Goal: Task Accomplishment & Management: Manage account settings

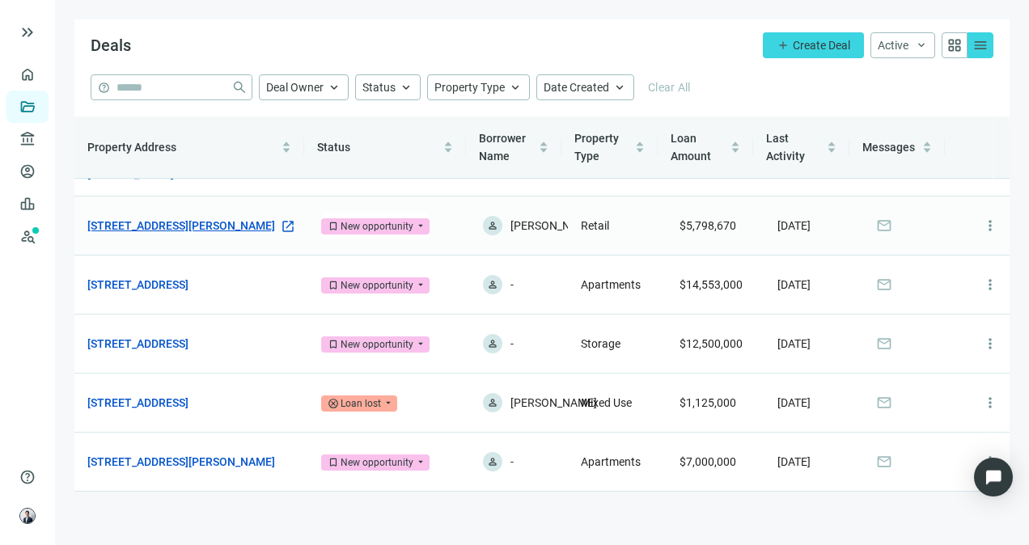
click at [223, 217] on link "[STREET_ADDRESS][PERSON_NAME]" at bounding box center [181, 226] width 188 height 18
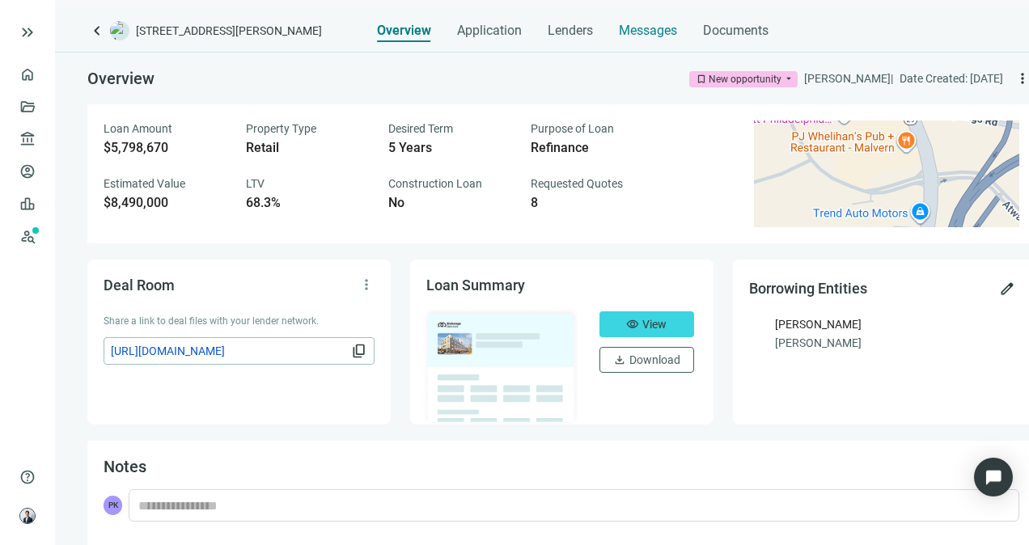
click at [644, 31] on span "Messages" at bounding box center [648, 30] width 58 height 15
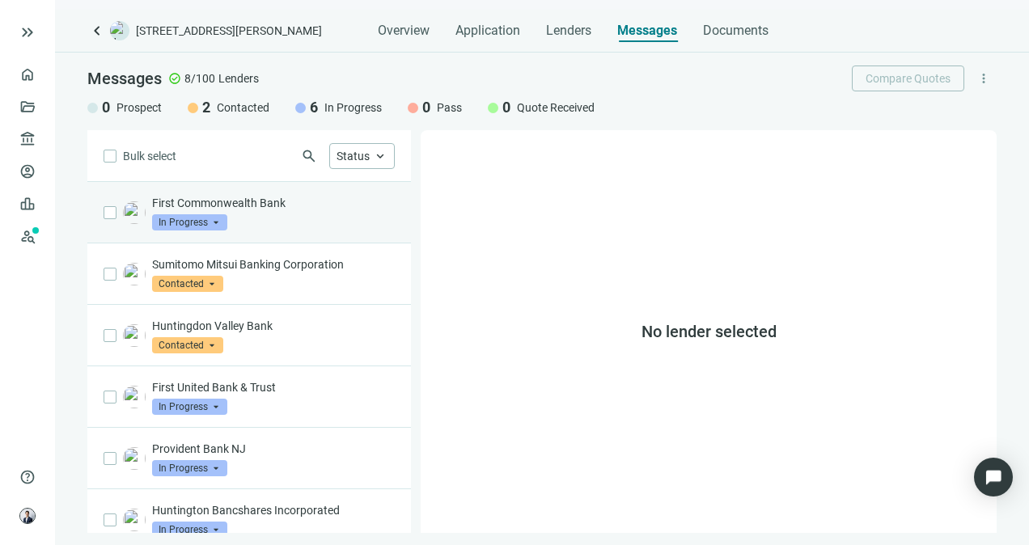
click at [302, 231] on div "First Commonwealth Bank In Progress arrow_drop_down" at bounding box center [249, 213] width 324 height 62
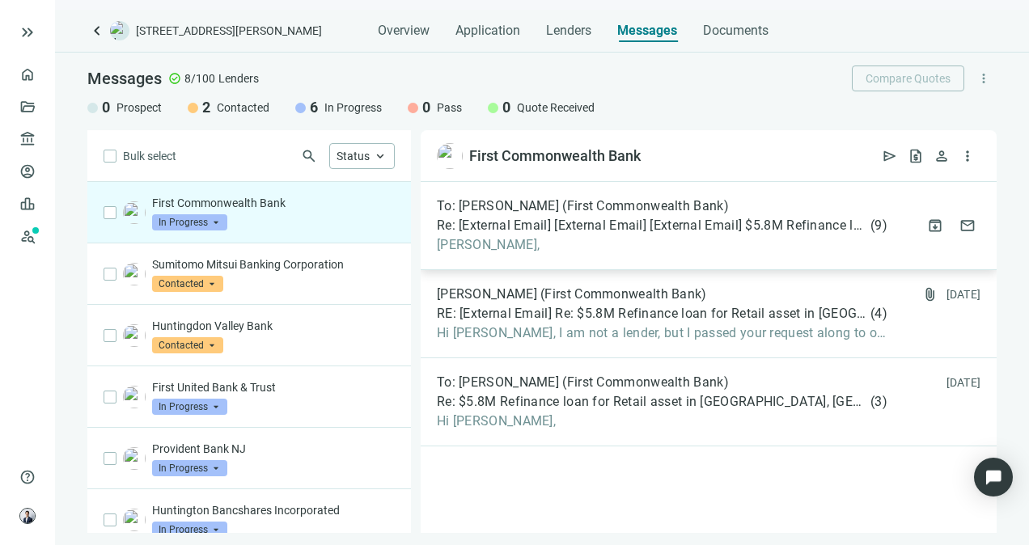
click at [622, 255] on div "To: [PERSON_NAME] (First Commonwealth Bank) Re: [External Email] [External Emai…" at bounding box center [709, 226] width 576 height 88
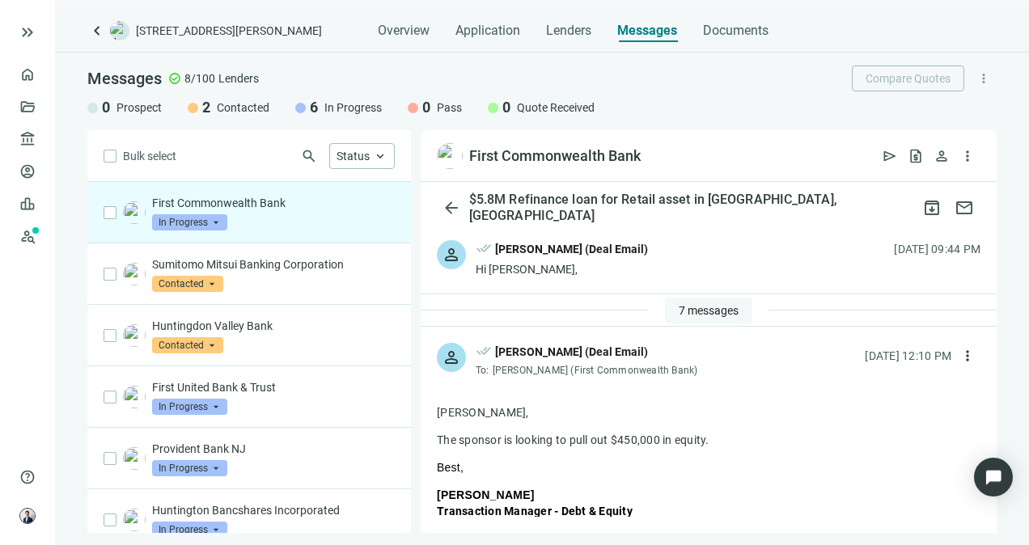
click at [720, 310] on span "7 messages" at bounding box center [709, 310] width 60 height 13
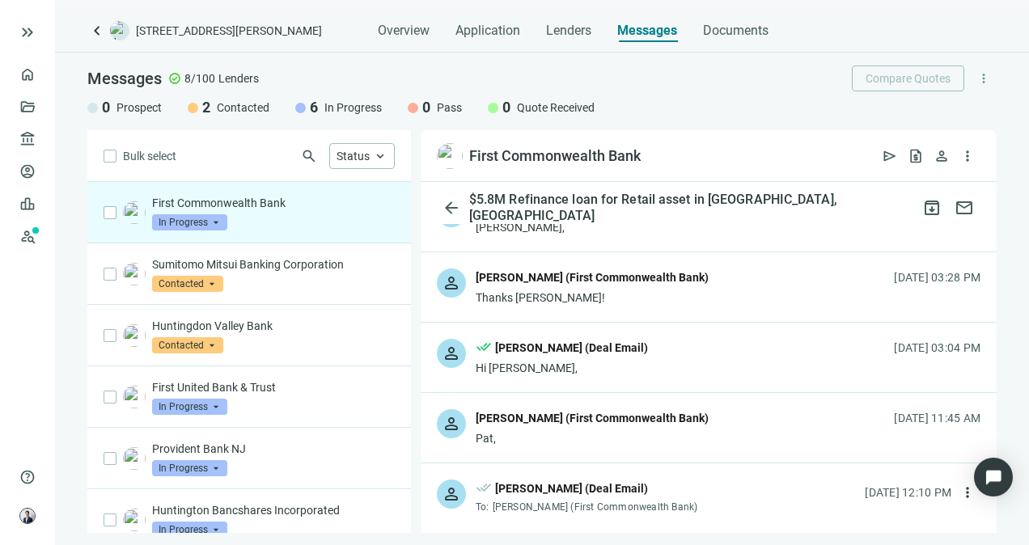
scroll to position [405, 0]
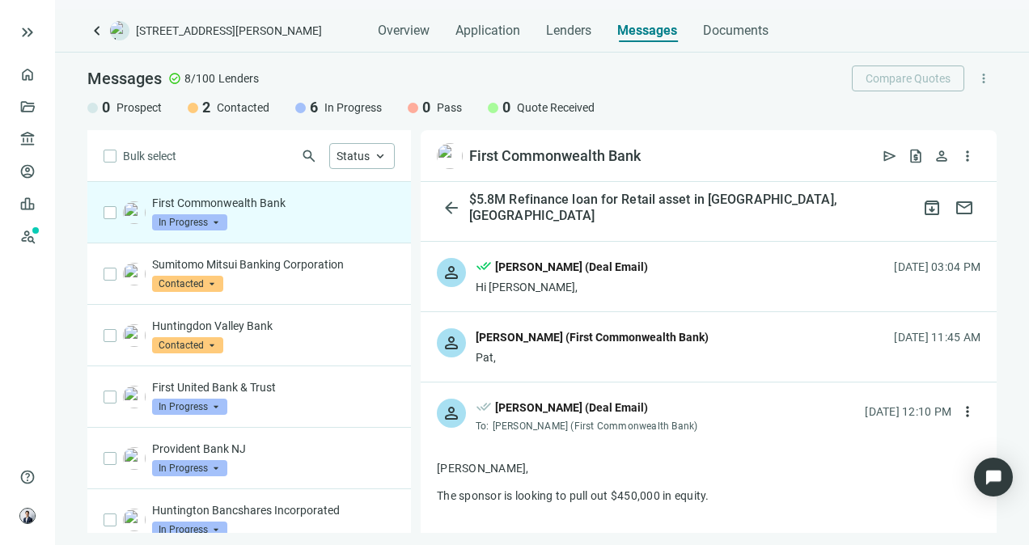
click at [753, 345] on div "person [PERSON_NAME] (First Commonwealth Bank) Pat, [DATE] 11:45 AM" at bounding box center [709, 347] width 576 height 70
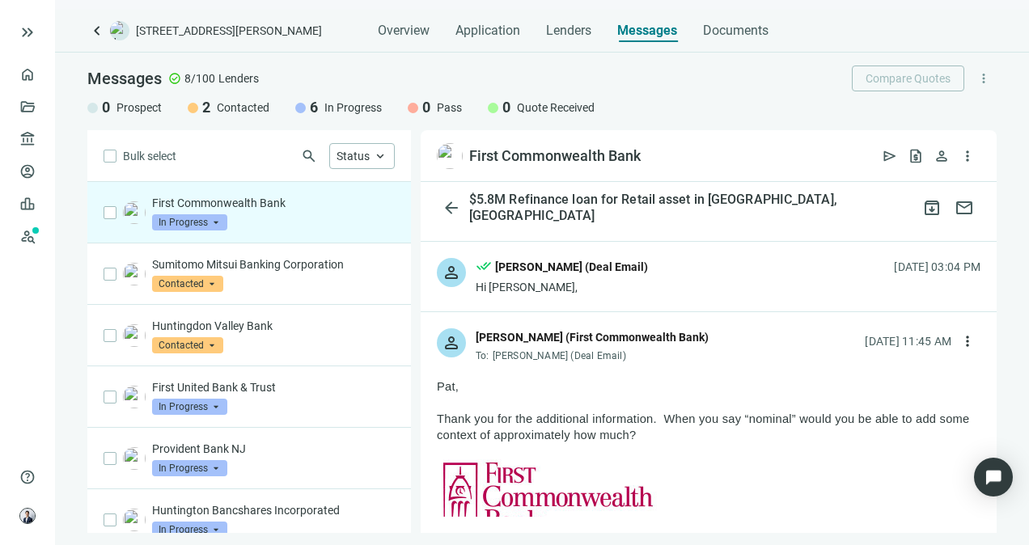
scroll to position [243, 0]
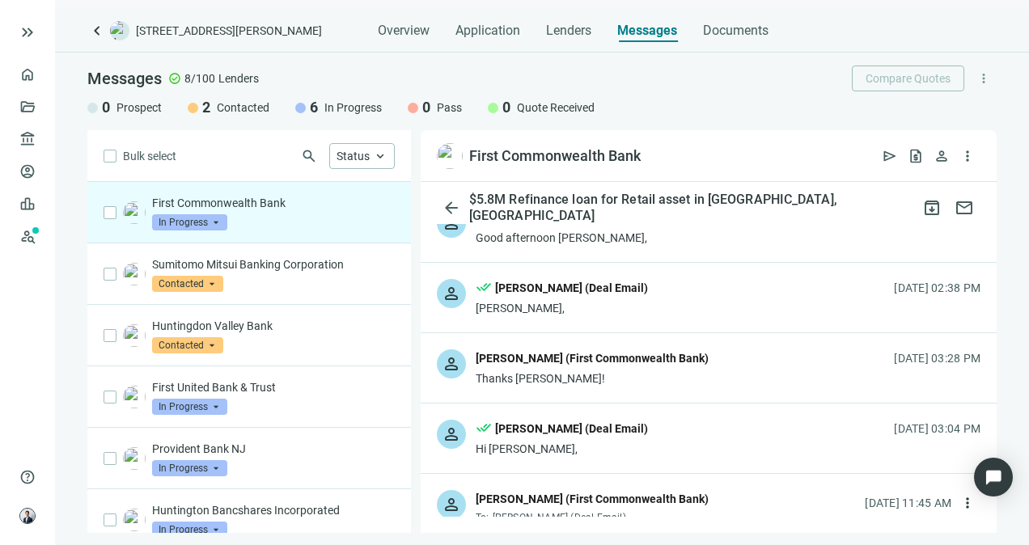
click at [751, 362] on div "person [PERSON_NAME] (First Commonwealth Bank) Thanks [PERSON_NAME]! [DATE] 03:…" at bounding box center [709, 368] width 576 height 70
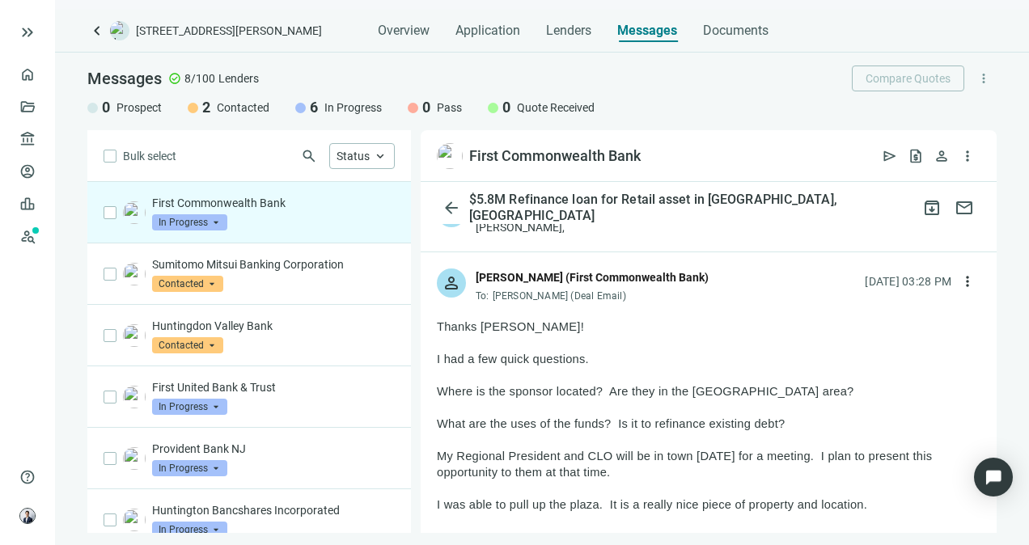
scroll to position [405, 0]
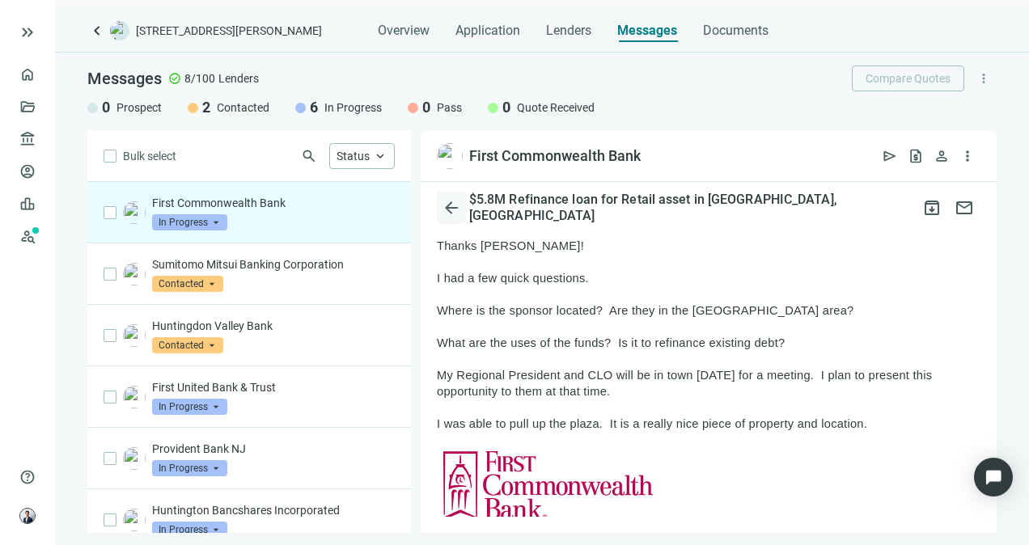
click at [452, 213] on span "arrow_back" at bounding box center [451, 207] width 19 height 19
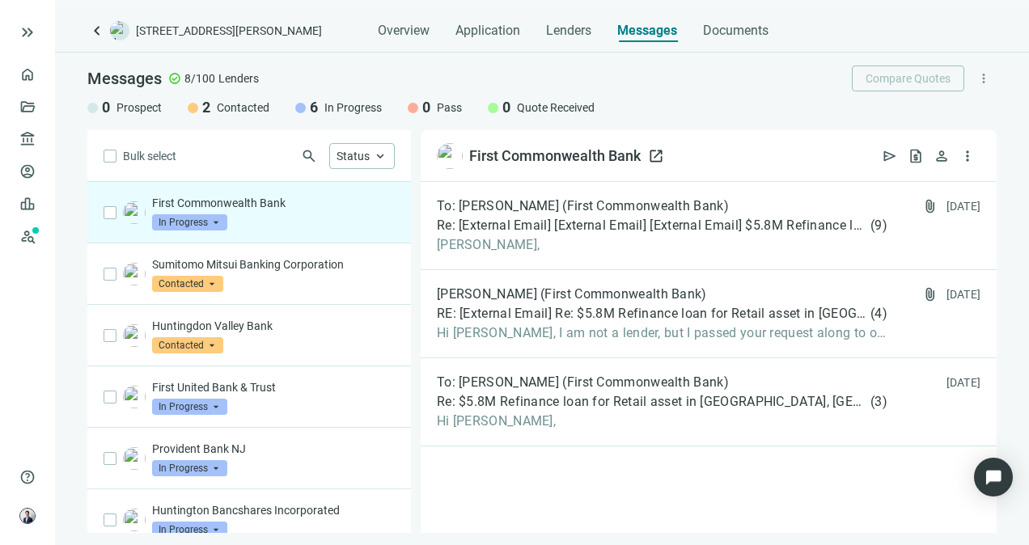
click at [662, 155] on span "open_in_new" at bounding box center [656, 156] width 16 height 16
click at [91, 40] on span "keyboard_arrow_left" at bounding box center [96, 30] width 19 height 19
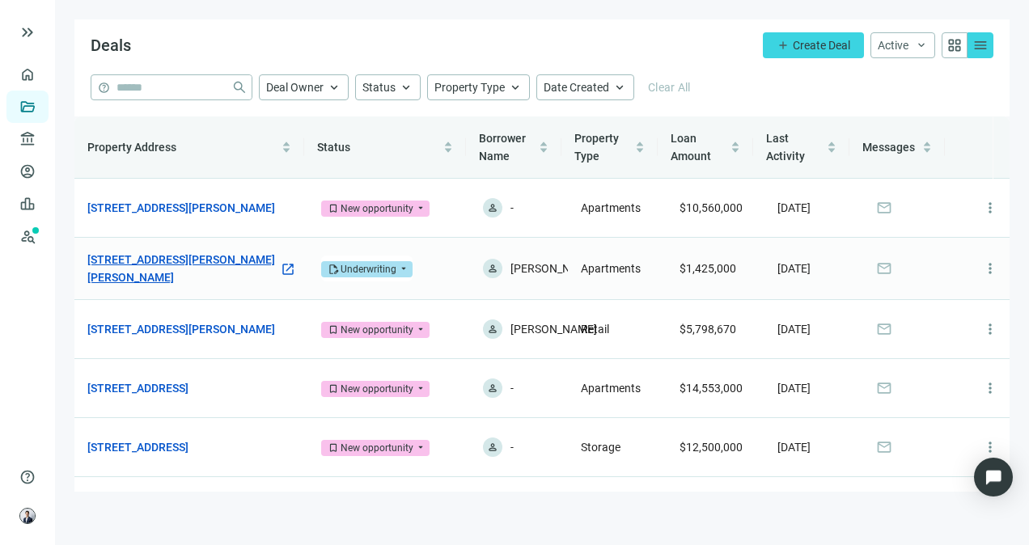
click at [257, 278] on link "[STREET_ADDRESS][PERSON_NAME][PERSON_NAME]" at bounding box center [183, 269] width 192 height 36
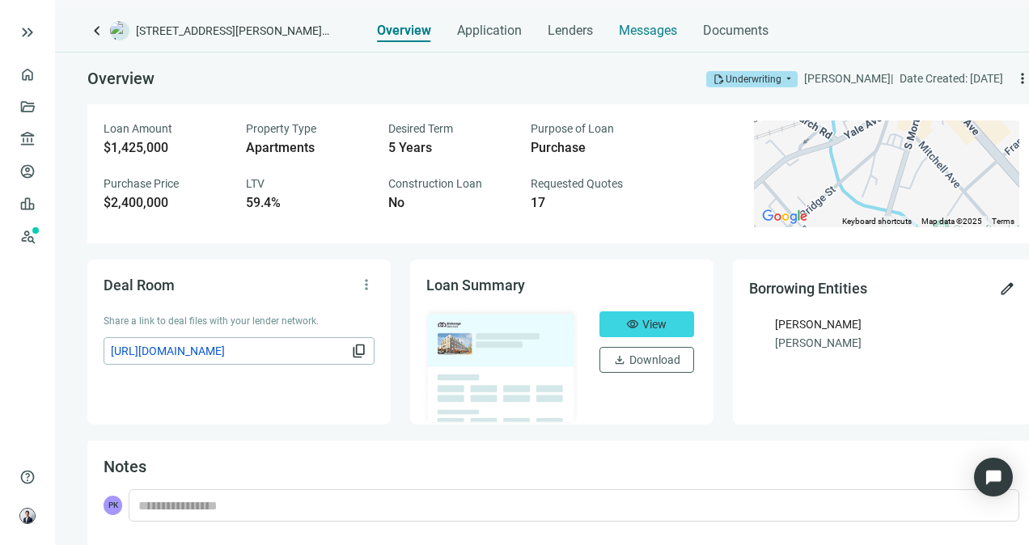
click at [642, 32] on span "Messages" at bounding box center [648, 30] width 58 height 15
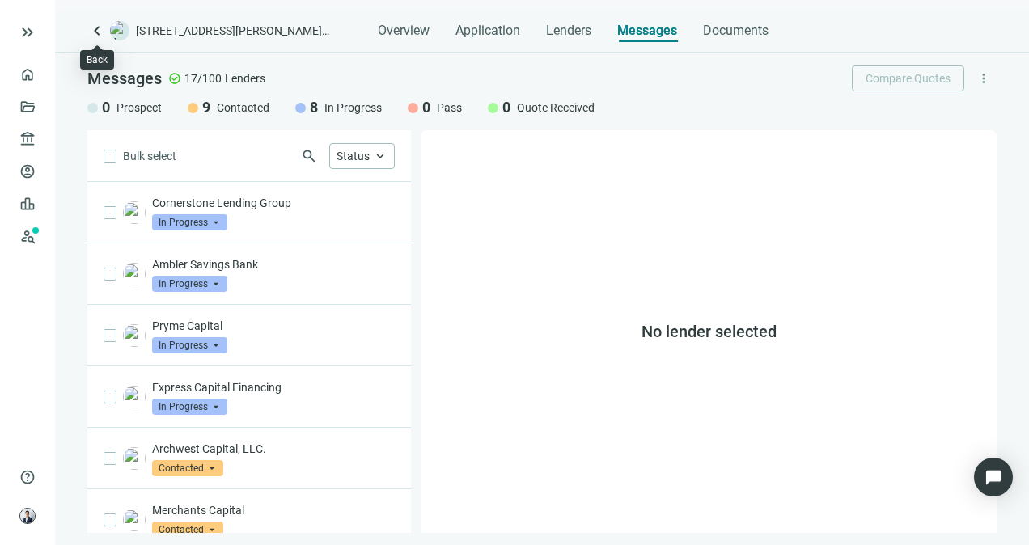
click at [100, 35] on span "keyboard_arrow_left" at bounding box center [96, 30] width 19 height 19
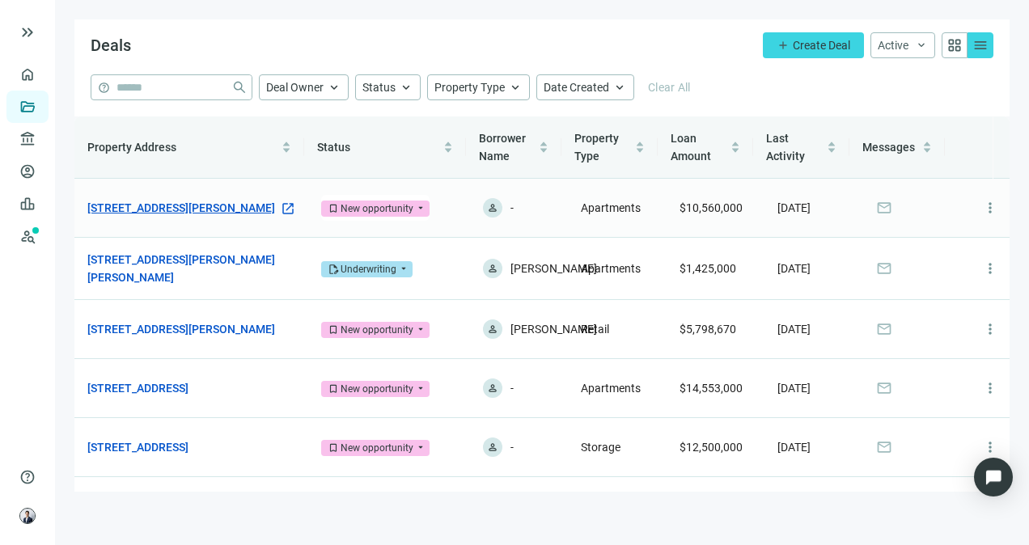
click at [197, 206] on link "[STREET_ADDRESS][PERSON_NAME]" at bounding box center [181, 208] width 188 height 18
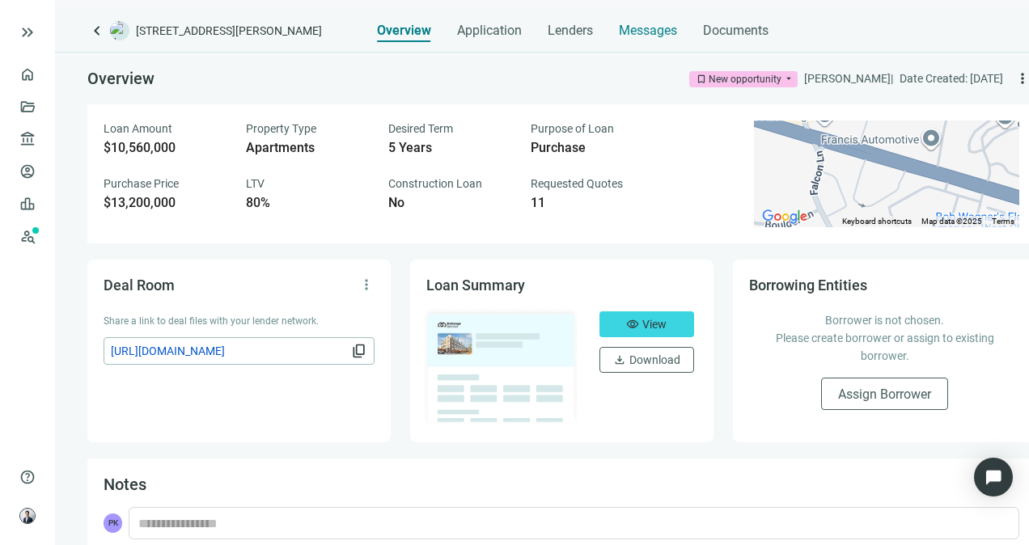
click at [628, 36] on span "Messages" at bounding box center [648, 30] width 58 height 15
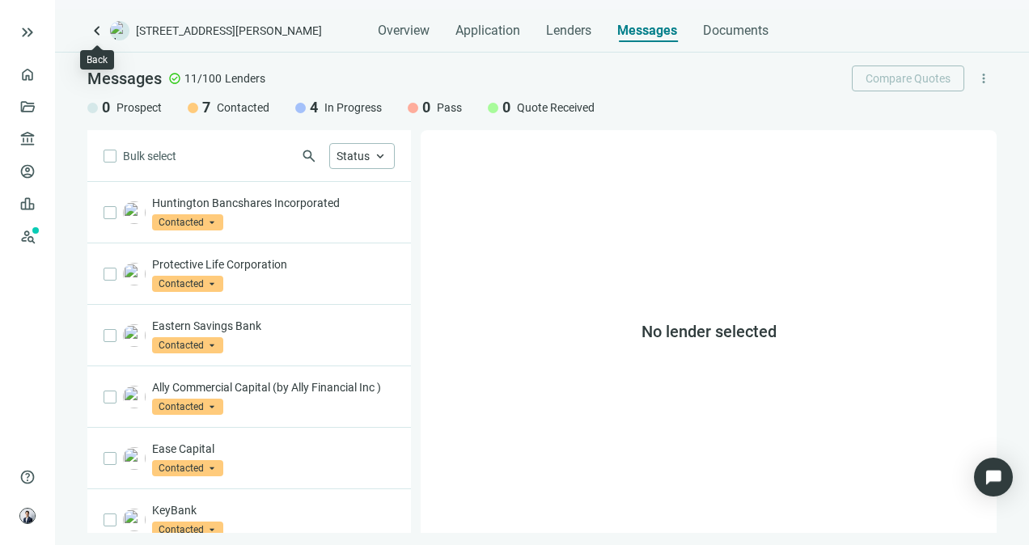
click at [98, 35] on span "keyboard_arrow_left" at bounding box center [96, 30] width 19 height 19
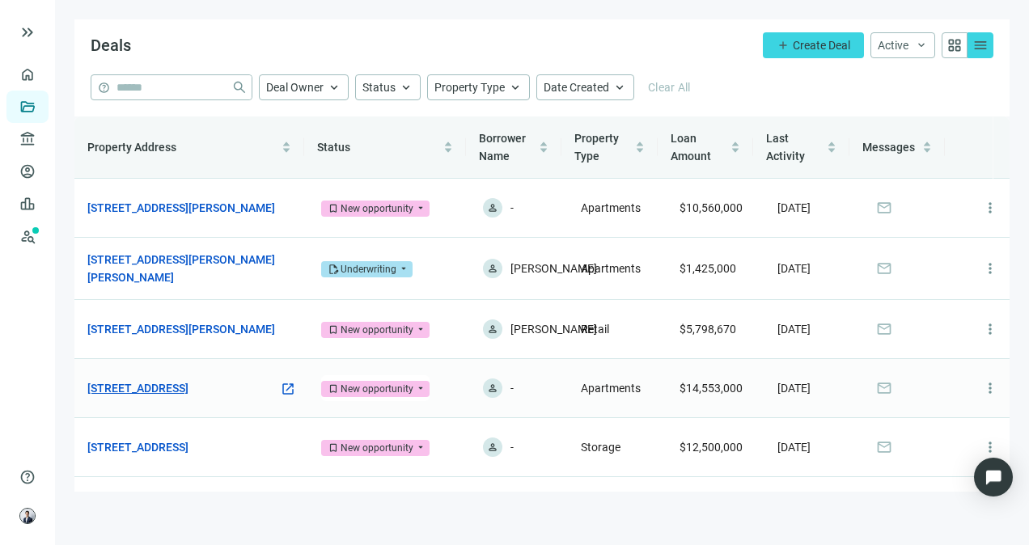
click at [189, 393] on link "[STREET_ADDRESS]" at bounding box center [137, 389] width 101 height 18
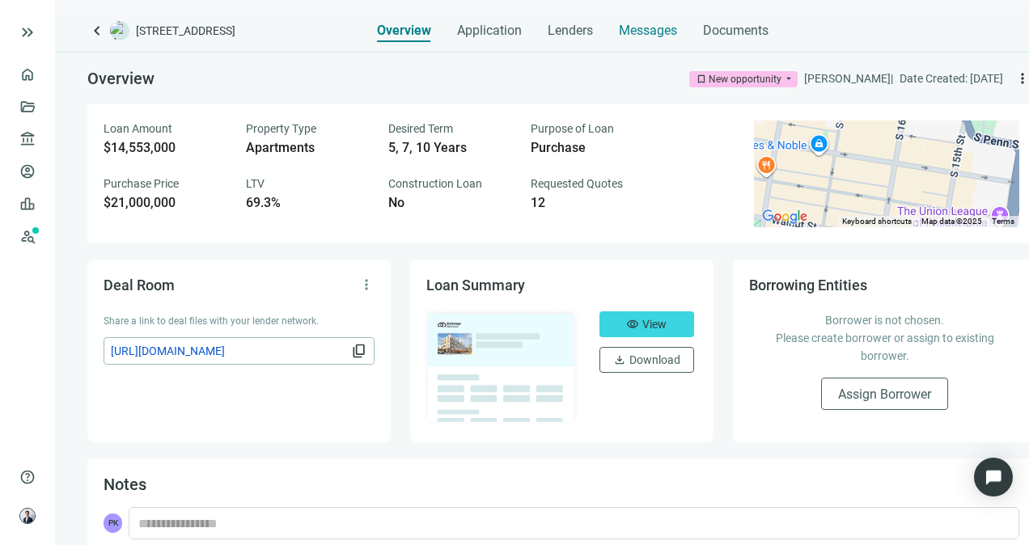
click at [660, 36] on span "Messages" at bounding box center [648, 30] width 58 height 15
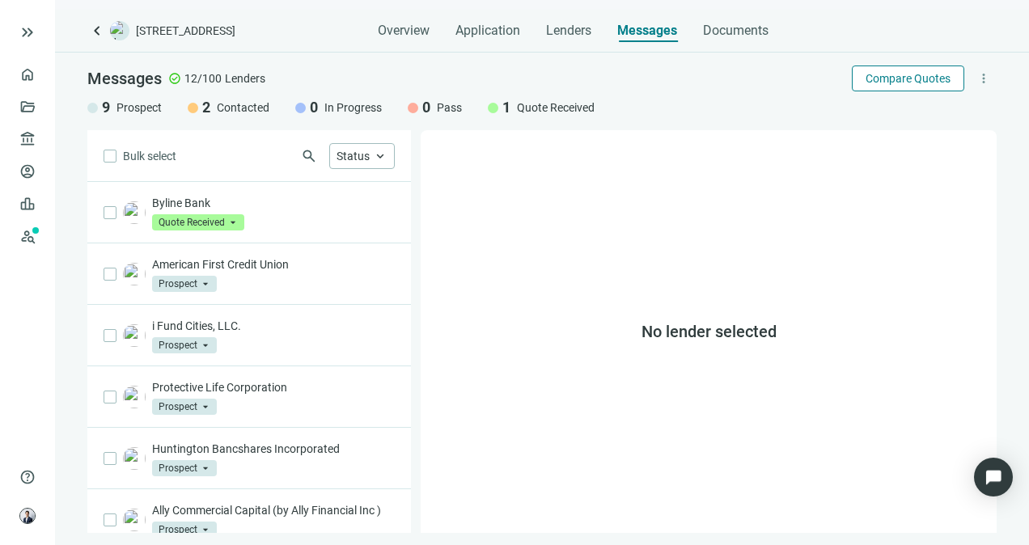
click at [903, 73] on span "Compare Quotes" at bounding box center [908, 78] width 85 height 13
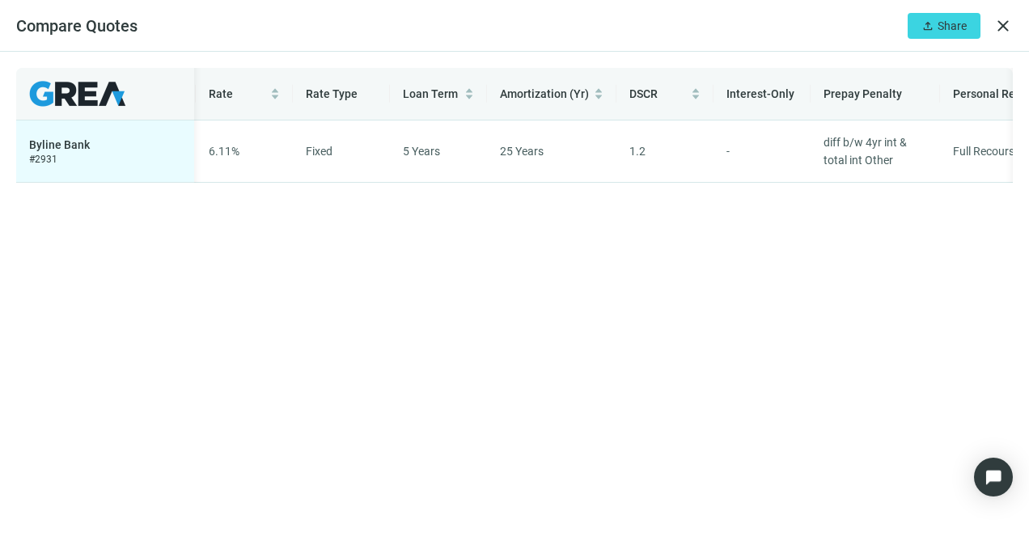
scroll to position [0, 398]
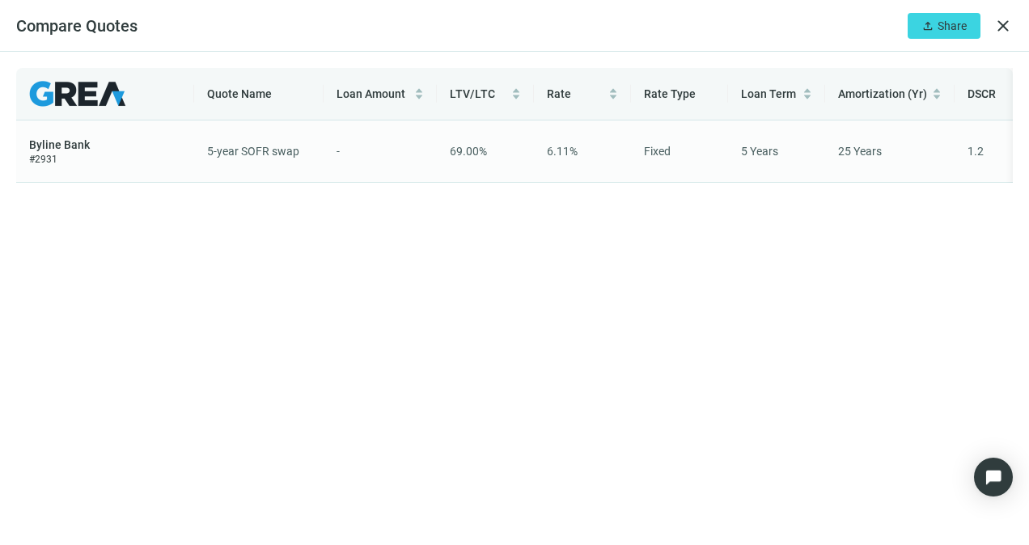
click at [74, 136] on td "Byline Bank # 2931" at bounding box center [105, 152] width 178 height 62
click at [74, 137] on span "Byline Bank" at bounding box center [59, 145] width 61 height 16
drag, startPoint x: 74, startPoint y: 136, endPoint x: 83, endPoint y: 155, distance: 20.6
click at [82, 155] on div "Byline Bank # 2931" at bounding box center [105, 151] width 152 height 29
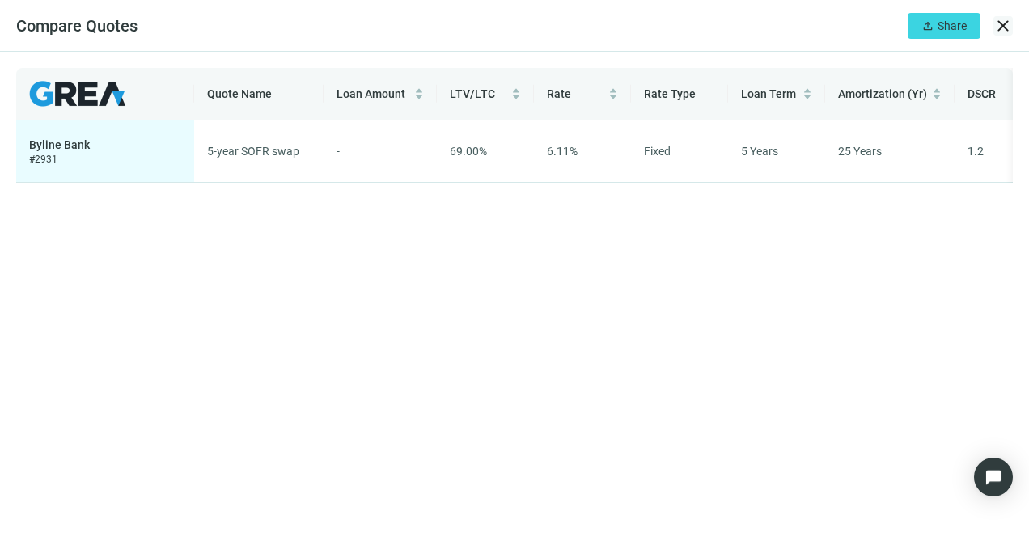
click at [1007, 37] on div "upload Share close" at bounding box center [960, 26] width 105 height 26
click at [1000, 27] on span "close" at bounding box center [1003, 25] width 19 height 19
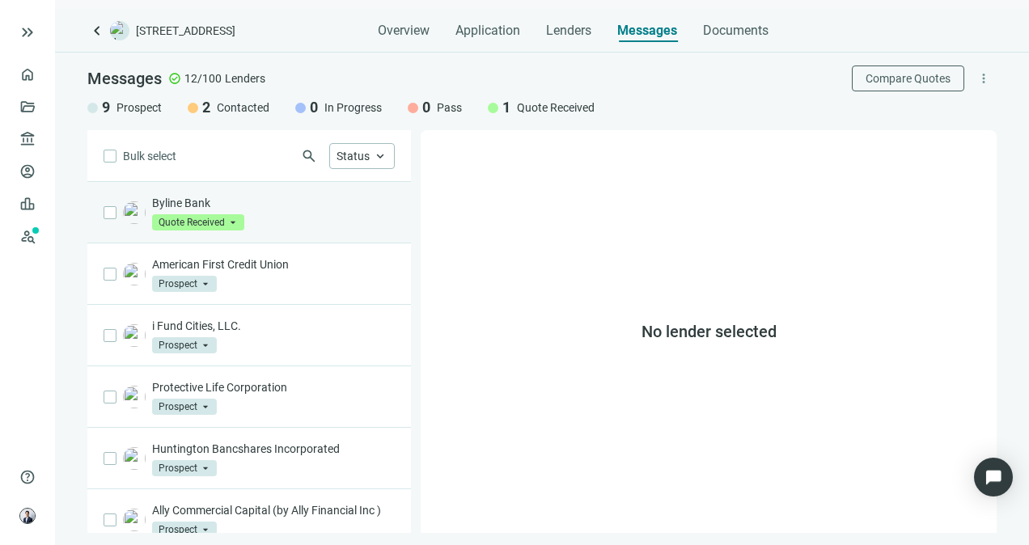
click at [242, 210] on span at bounding box center [198, 222] width 92 height 24
click at [316, 217] on div "Byline Bank Quote Received arrow_drop_down in_progress quote_received pass Pros…" at bounding box center [273, 213] width 243 height 36
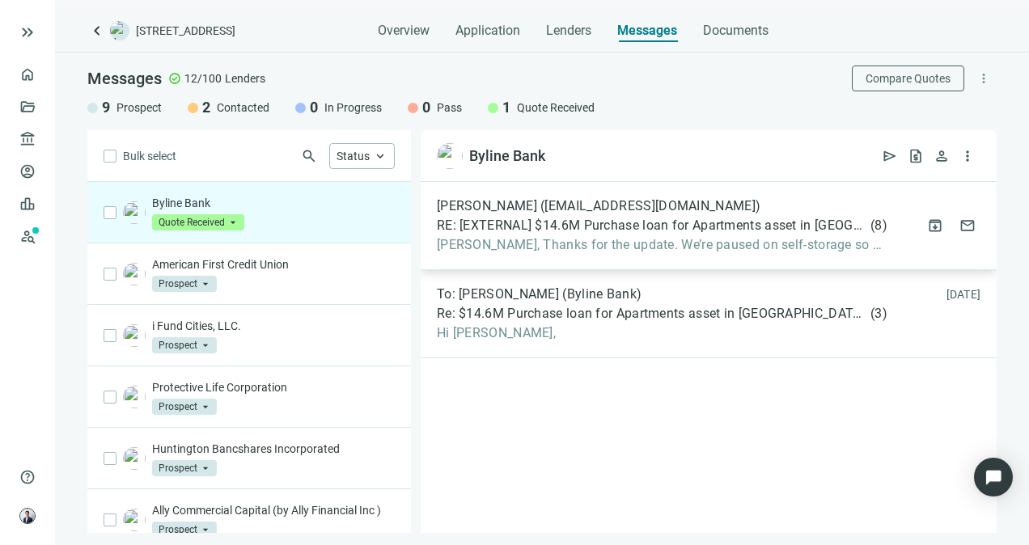
click at [694, 258] on div "[PERSON_NAME] ([EMAIL_ADDRESS][DOMAIN_NAME]) RE: [EXTERNAL] $14.6M Purchase loa…" at bounding box center [709, 226] width 576 height 88
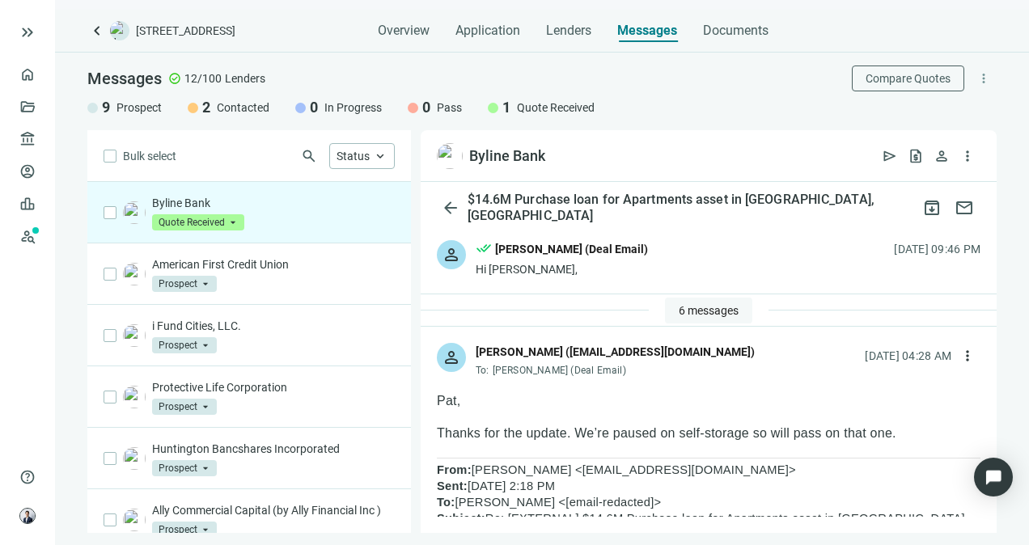
click at [739, 312] on button "6 messages" at bounding box center [708, 311] width 87 height 26
click at [709, 307] on span "6 messages" at bounding box center [716, 310] width 60 height 13
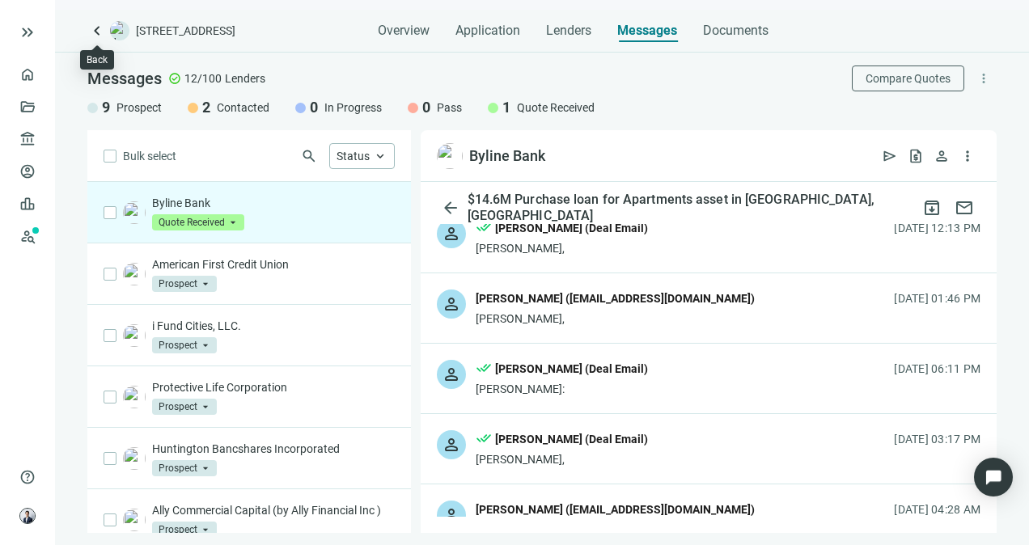
click at [94, 34] on span "keyboard_arrow_left" at bounding box center [96, 30] width 19 height 19
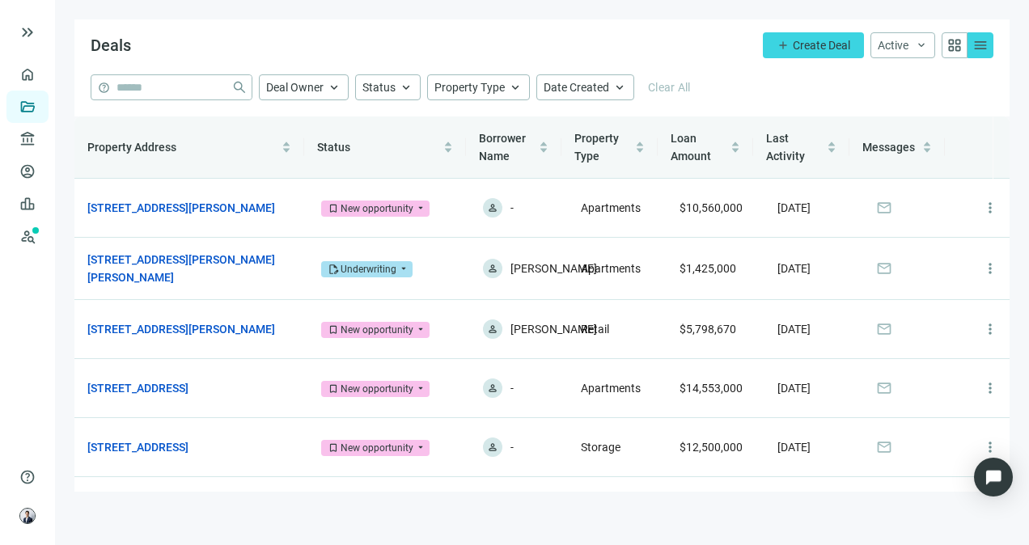
click at [950, 90] on div "help close Deal Owner keyboard_arrow_up Status keyboard_arrow_up Property Type …" at bounding box center [542, 87] width 903 height 26
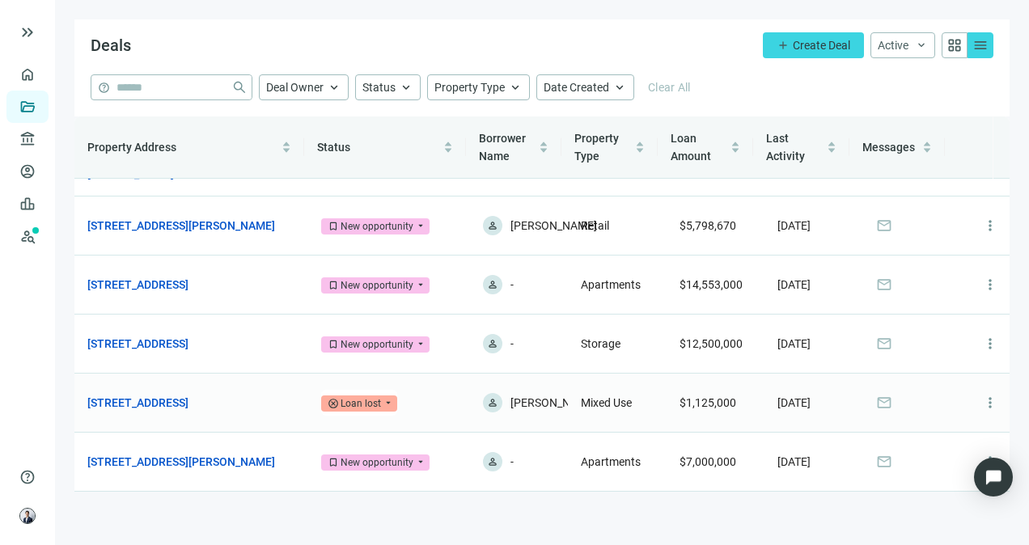
scroll to position [127, 0]
click at [983, 397] on span "more_vert" at bounding box center [991, 403] width 16 height 16
click at [910, 469] on span "Archive" at bounding box center [916, 470] width 37 height 13
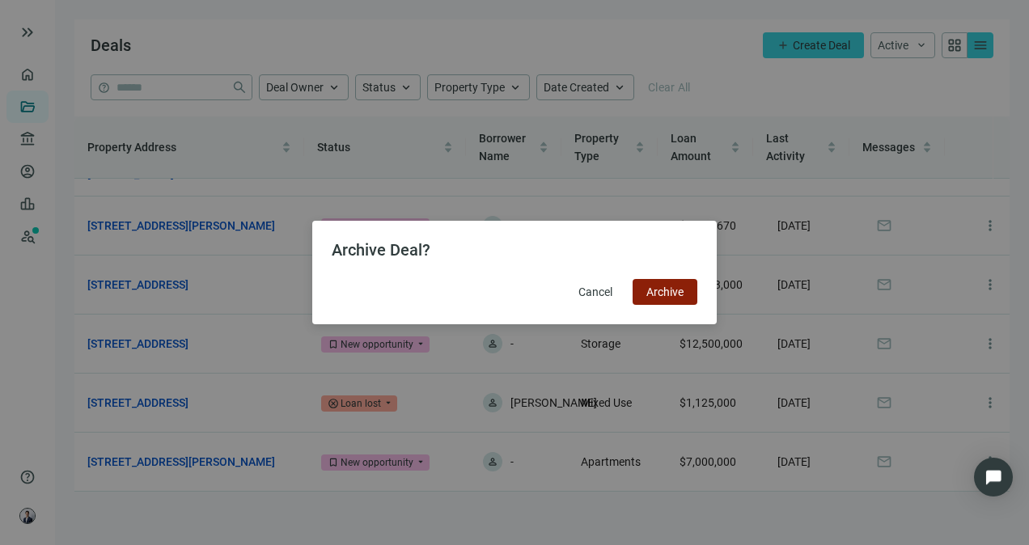
click at [672, 299] on button "Archive" at bounding box center [665, 292] width 65 height 26
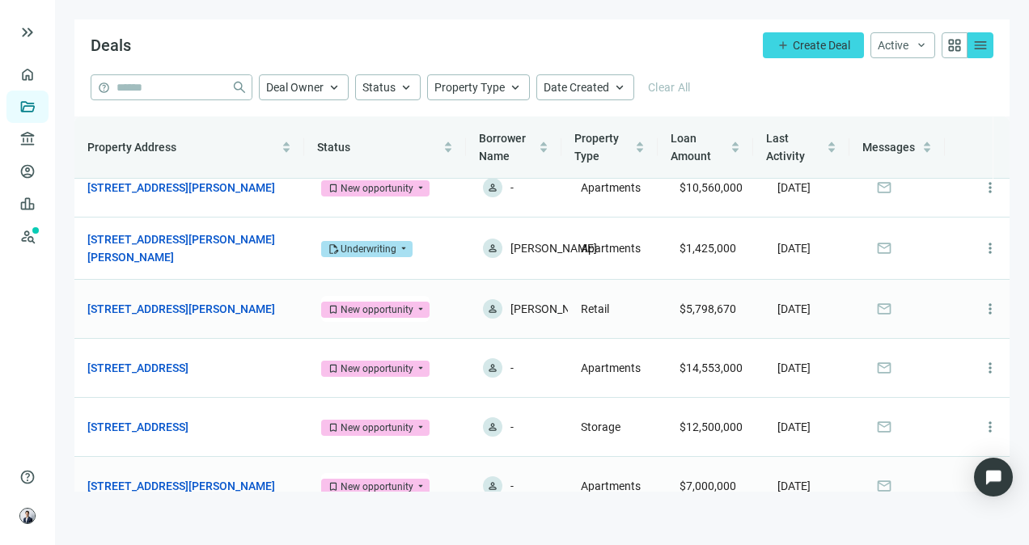
scroll to position [0, 0]
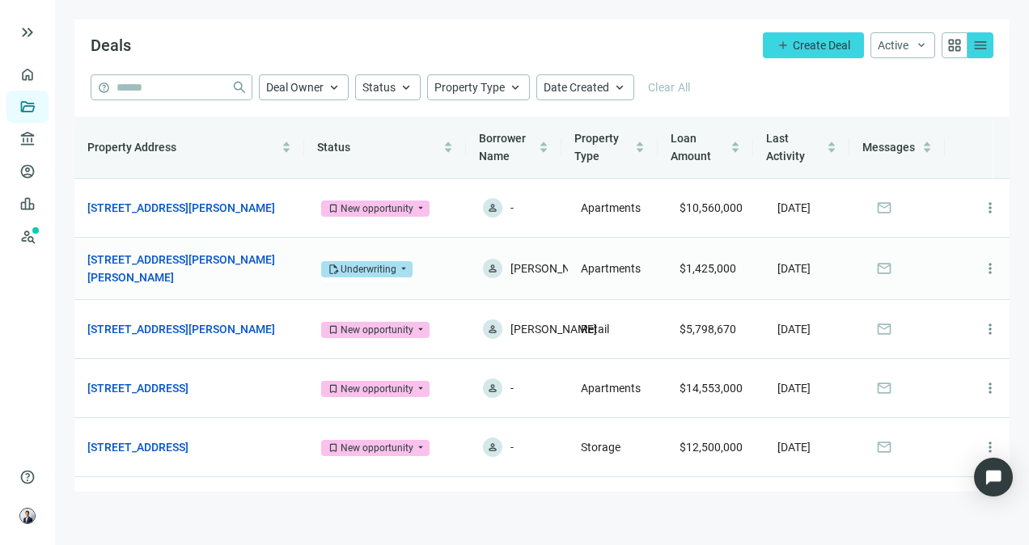
click at [378, 275] on div "Underwriting" at bounding box center [369, 269] width 56 height 16
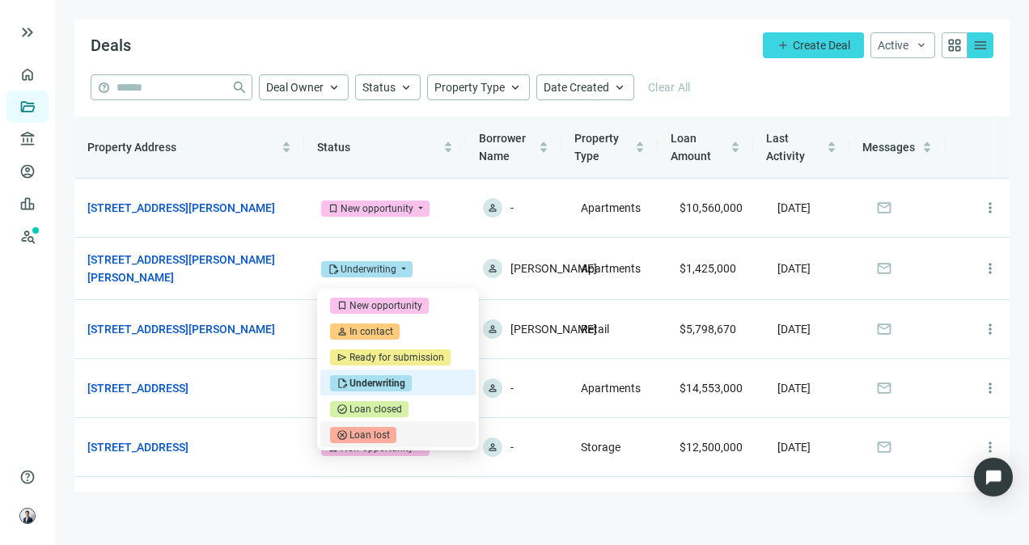
click at [278, 518] on main "Deals add Create Deal Active keyboard_arrow_down grid_view menu help close Deal…" at bounding box center [542, 272] width 974 height 545
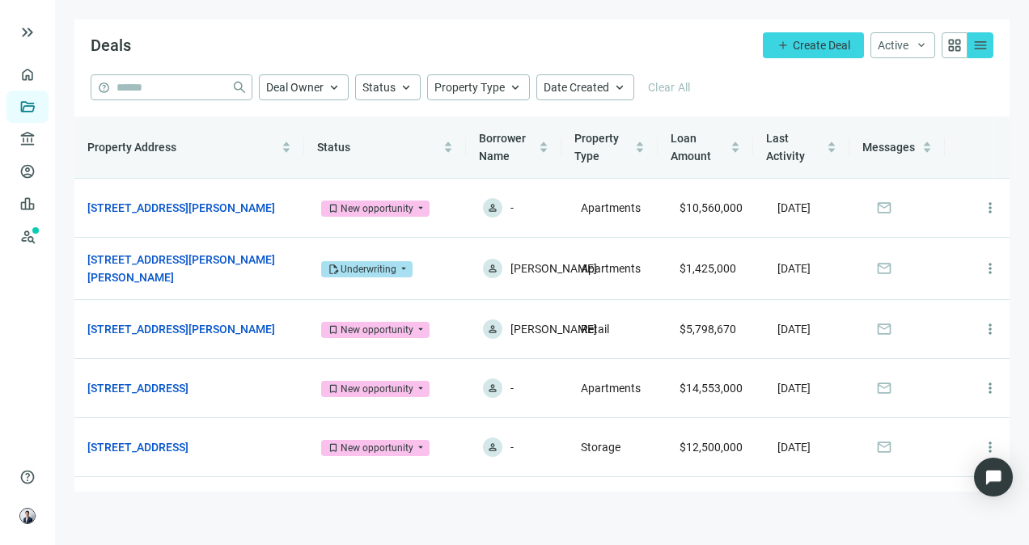
click at [957, 51] on span "grid_view" at bounding box center [955, 45] width 16 height 16
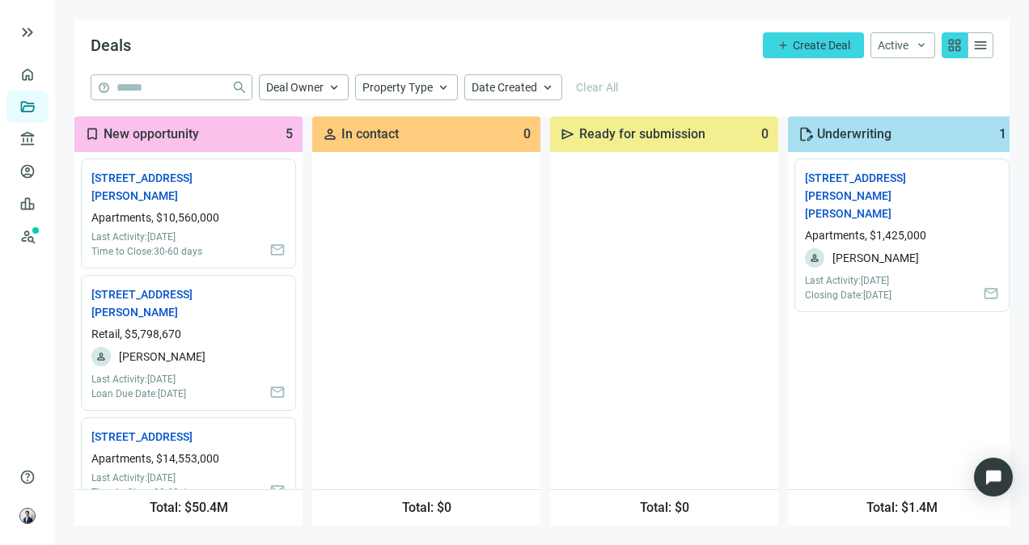
click at [978, 49] on span "menu" at bounding box center [981, 45] width 16 height 16
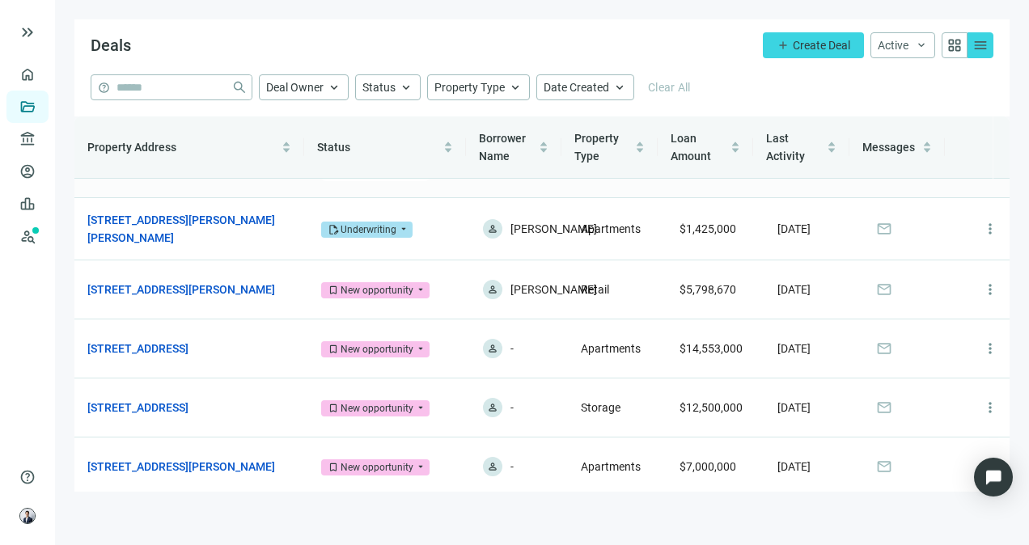
scroll to position [62, 0]
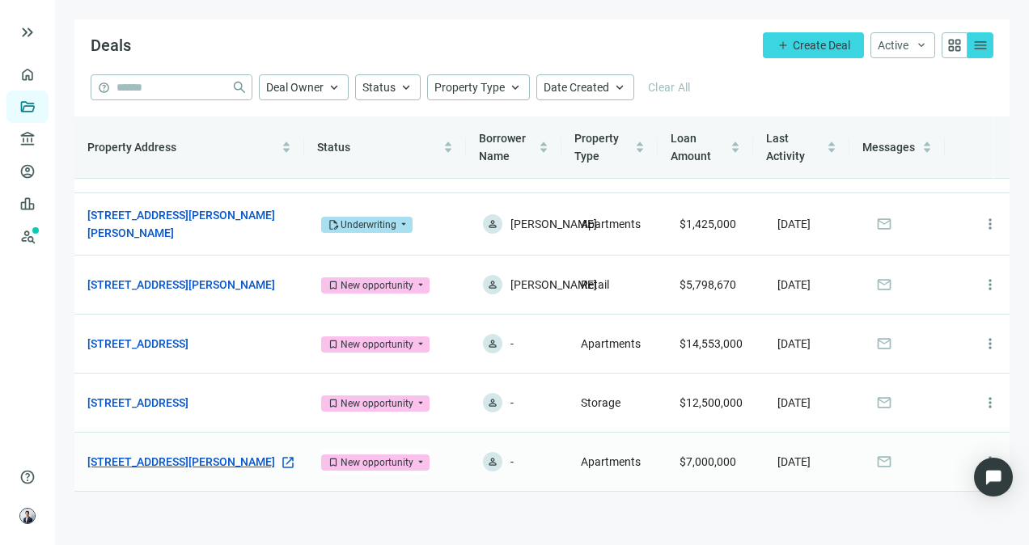
click at [219, 463] on link "[STREET_ADDRESS][PERSON_NAME]" at bounding box center [181, 462] width 188 height 18
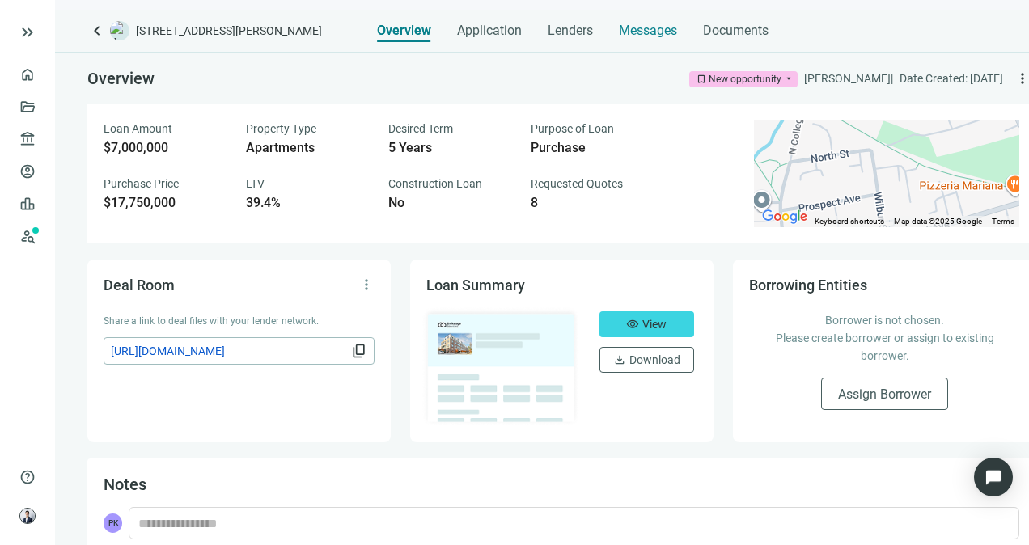
click at [677, 32] on span "Messages" at bounding box center [648, 30] width 58 height 15
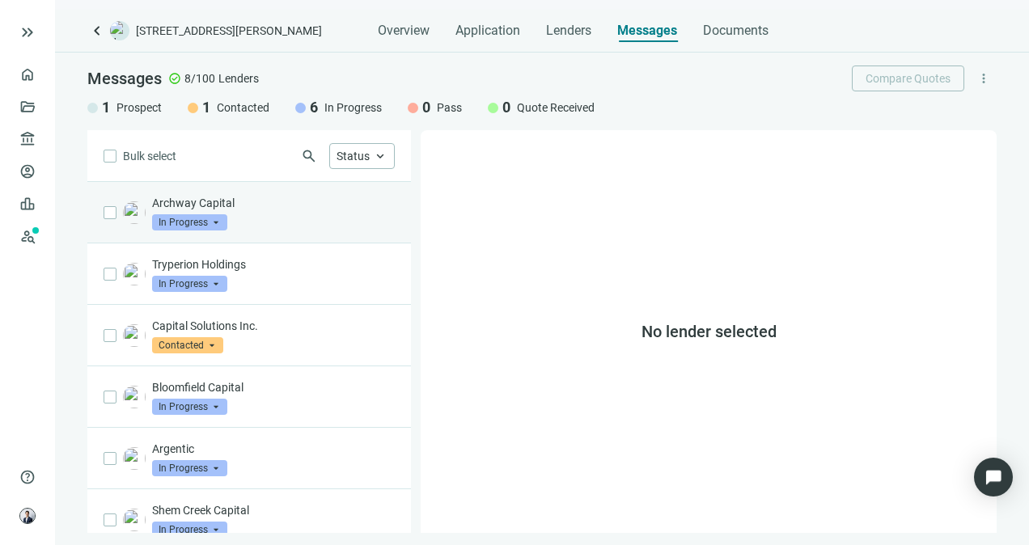
click at [298, 228] on div "Archway Capital In Progress arrow_drop_down" at bounding box center [273, 213] width 243 height 36
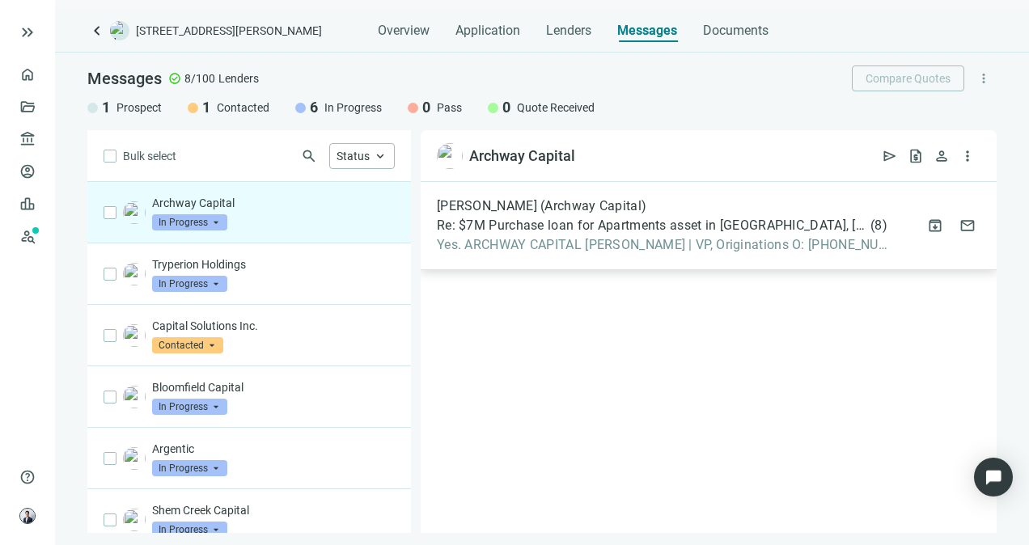
click at [706, 253] on div "[PERSON_NAME] (Archway Capital) Re: $7M Purchase loan for Apartments asset in […" at bounding box center [709, 226] width 576 height 88
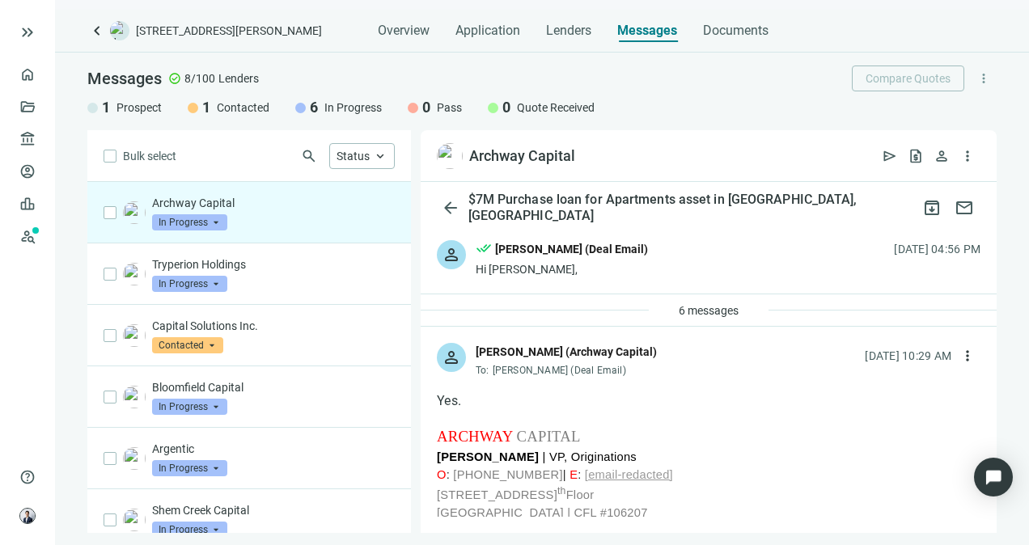
click at [698, 329] on div "person [PERSON_NAME] (Archway Capital) To: [PERSON_NAME] (Deal Email) [DATE] 10…" at bounding box center [709, 353] width 576 height 53
click at [702, 321] on button "6 messages" at bounding box center [708, 311] width 87 height 26
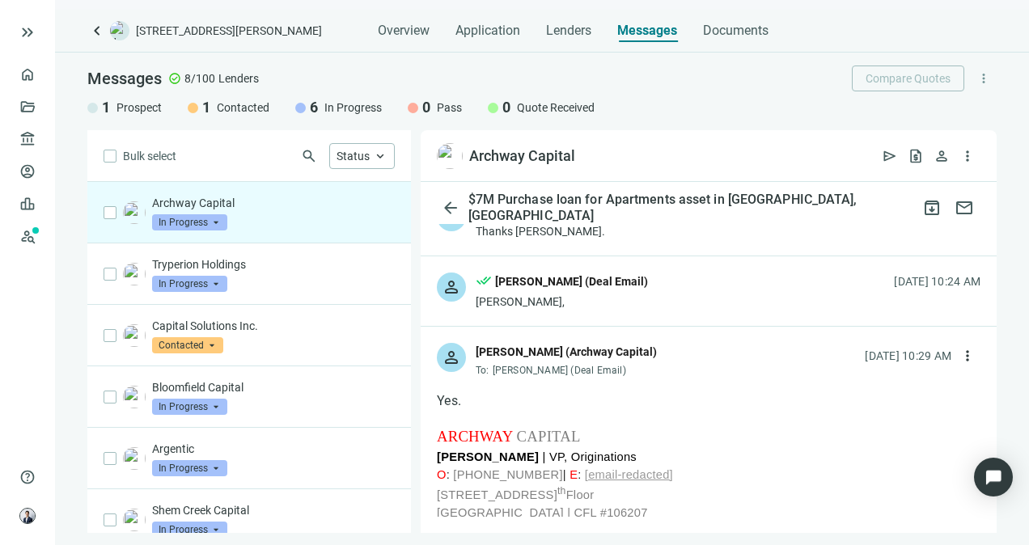
scroll to position [324, 0]
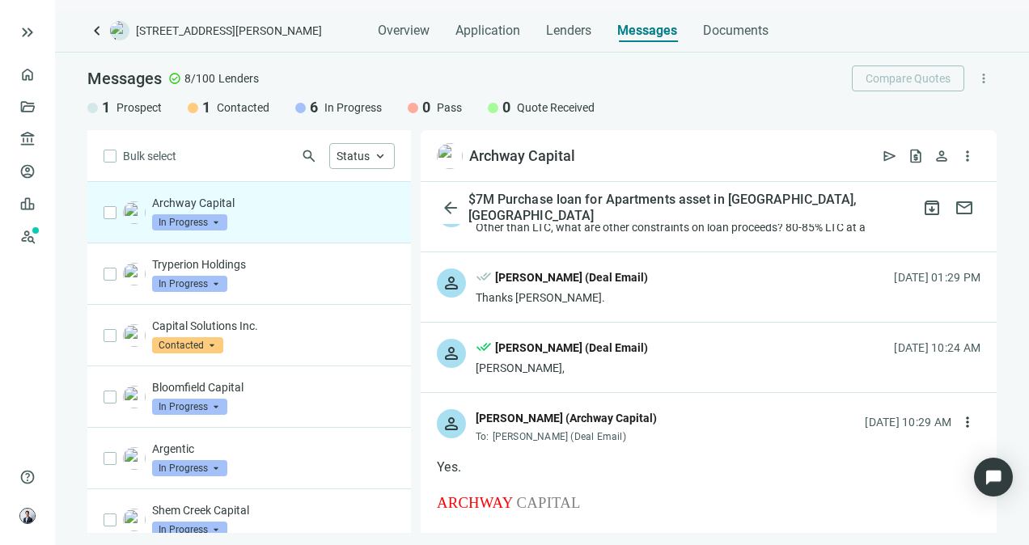
click at [675, 375] on div "person done_all [PERSON_NAME] (Deal Email) [PERSON_NAME], [DATE] 10:24 AM" at bounding box center [709, 358] width 576 height 70
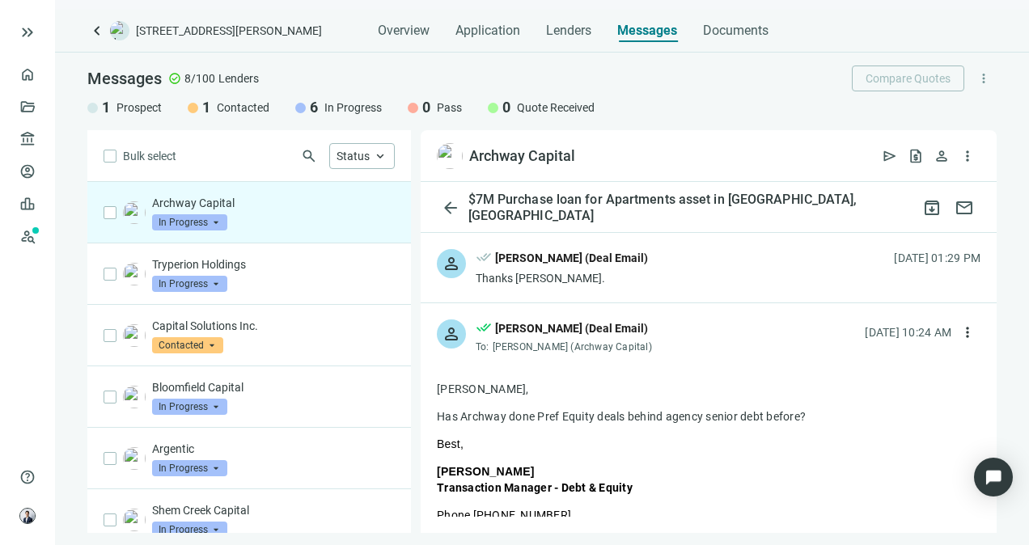
scroll to position [243, 0]
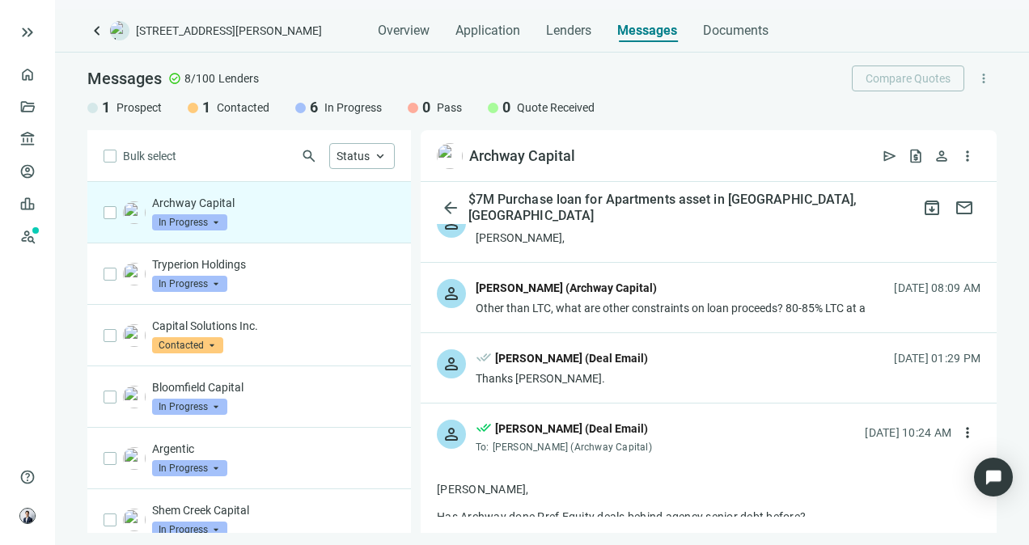
click at [663, 380] on div "person done_all [PERSON_NAME] (Deal Email) Thanks [PERSON_NAME]. [DATE] 01:29 PM" at bounding box center [709, 368] width 576 height 70
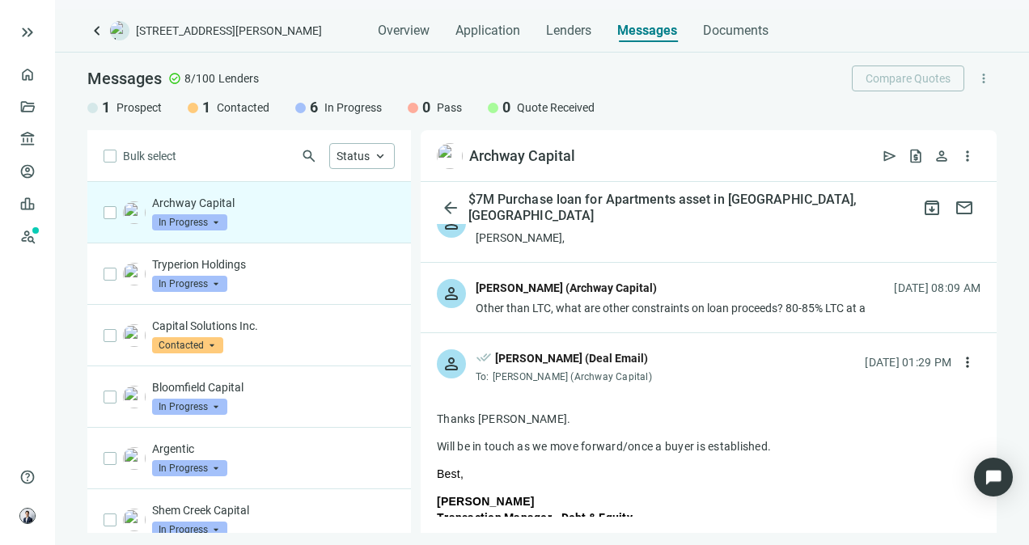
click at [678, 316] on div "Other than LTC, what are other constraints on loan proceeds? 80-85% LTC at a" at bounding box center [671, 308] width 390 height 16
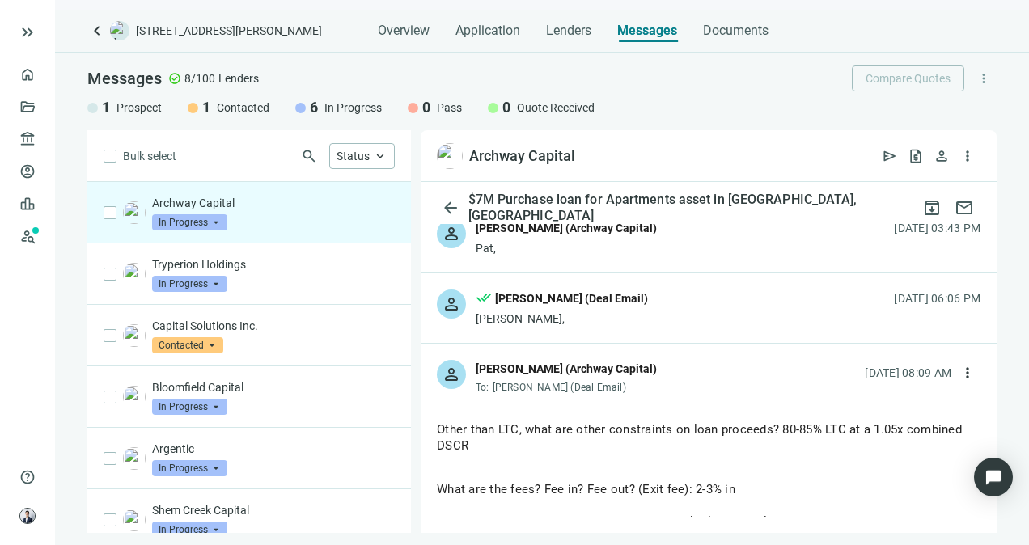
scroll to position [81, 0]
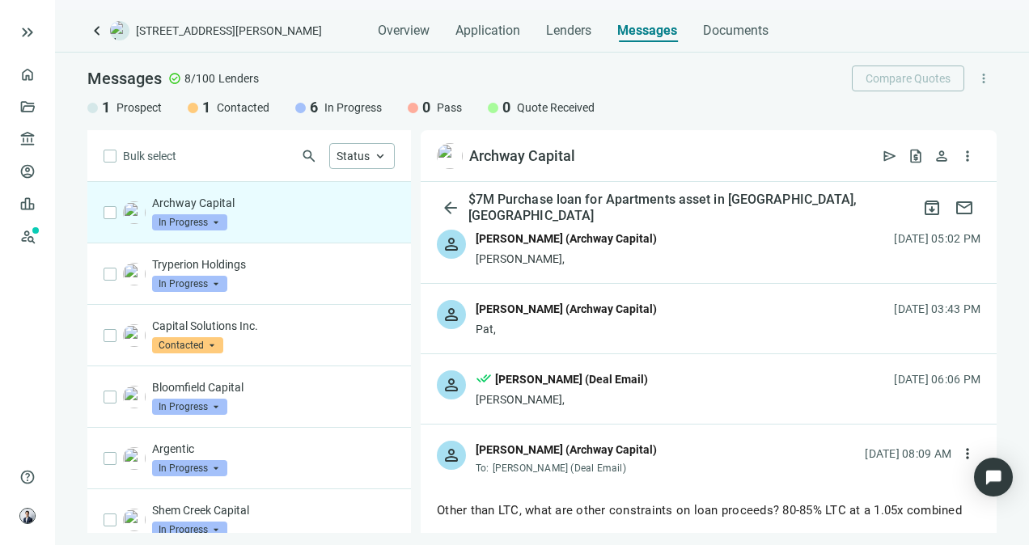
click at [692, 340] on div "person [PERSON_NAME] (Archway Capital) Pat, [DATE] 03:43 PM" at bounding box center [709, 319] width 576 height 70
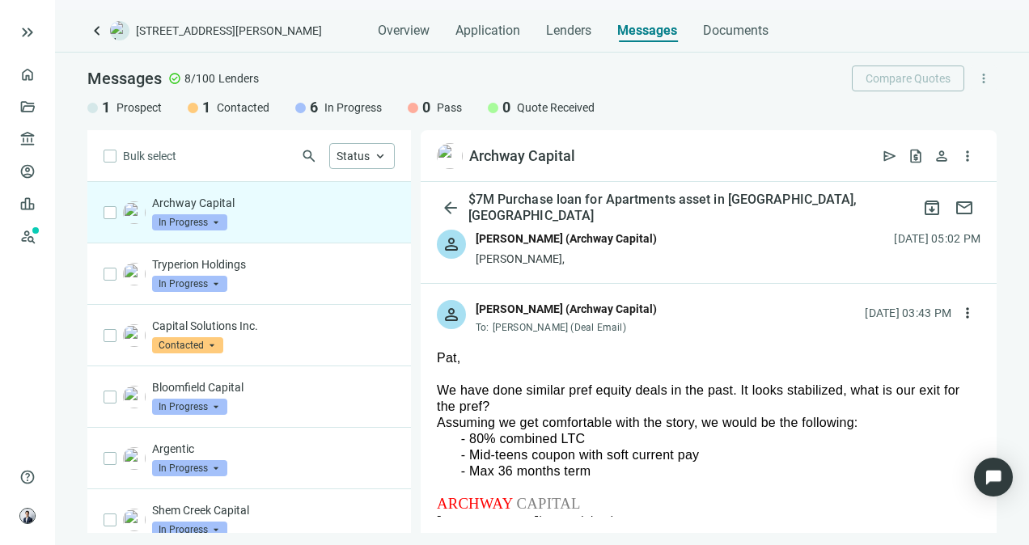
click at [981, 79] on span "more_vert" at bounding box center [984, 78] width 15 height 15
click at [960, 305] on span "more_vert" at bounding box center [968, 313] width 16 height 16
click at [979, 83] on span "more_vert" at bounding box center [984, 78] width 15 height 15
click at [939, 117] on span "Add Lender Manually" at bounding box center [928, 115] width 106 height 13
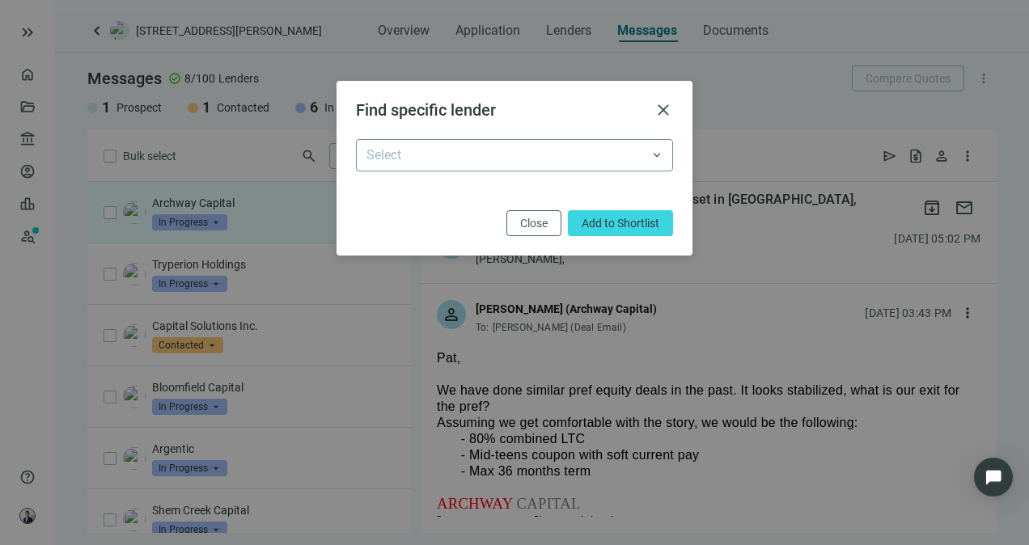
click at [500, 165] on input "search" at bounding box center [508, 155] width 282 height 31
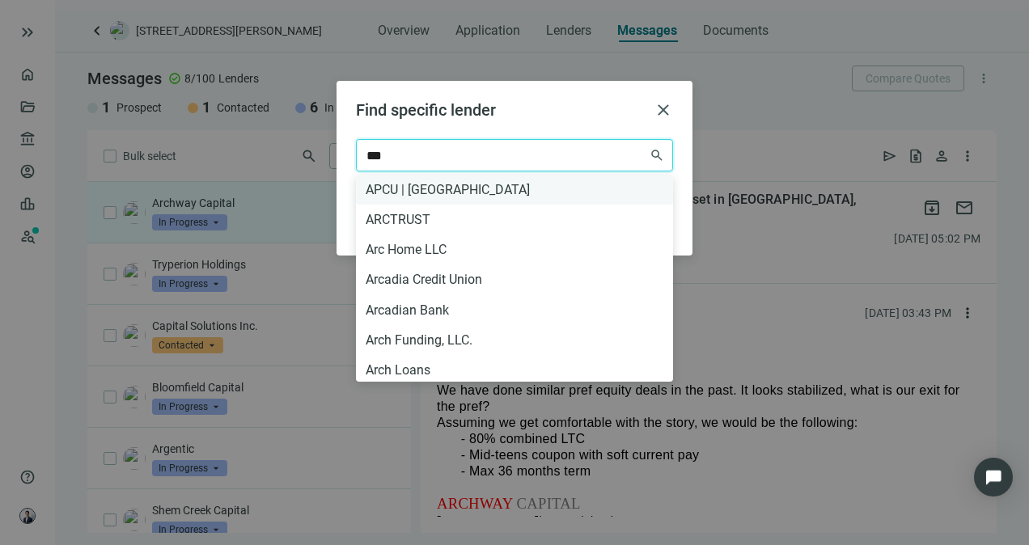
type input "****"
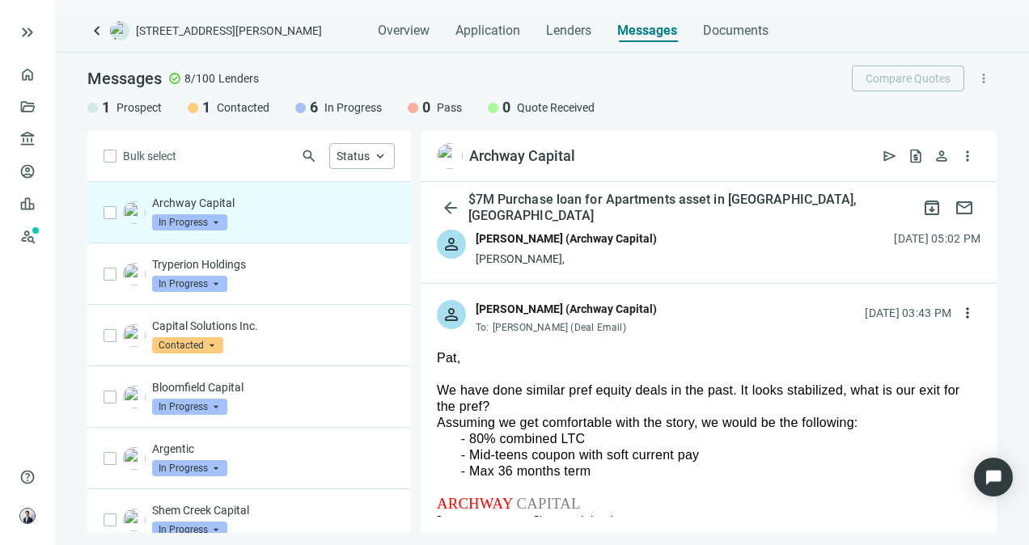
click at [190, 227] on span "In Progress" at bounding box center [189, 222] width 75 height 16
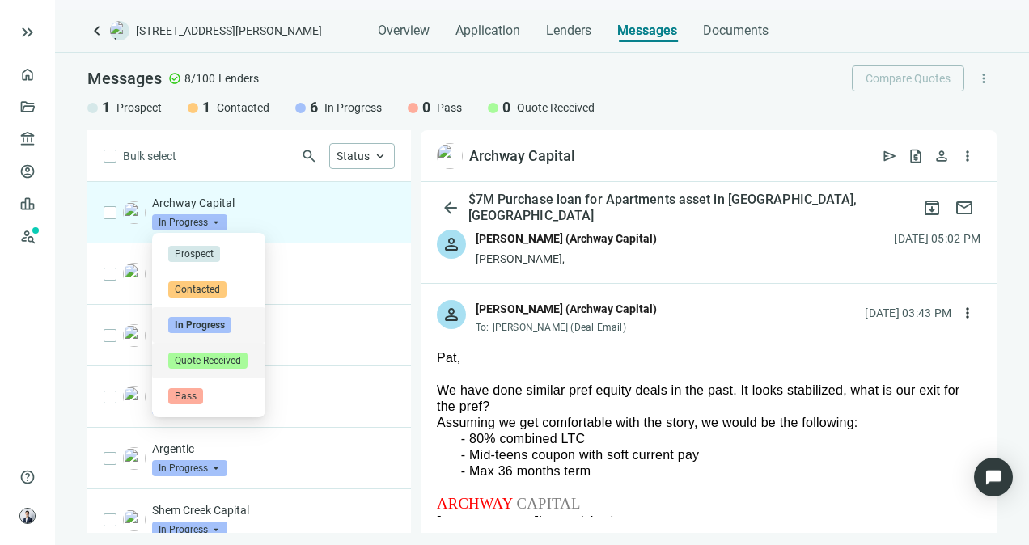
click at [219, 356] on span "Quote Received" at bounding box center [207, 361] width 79 height 16
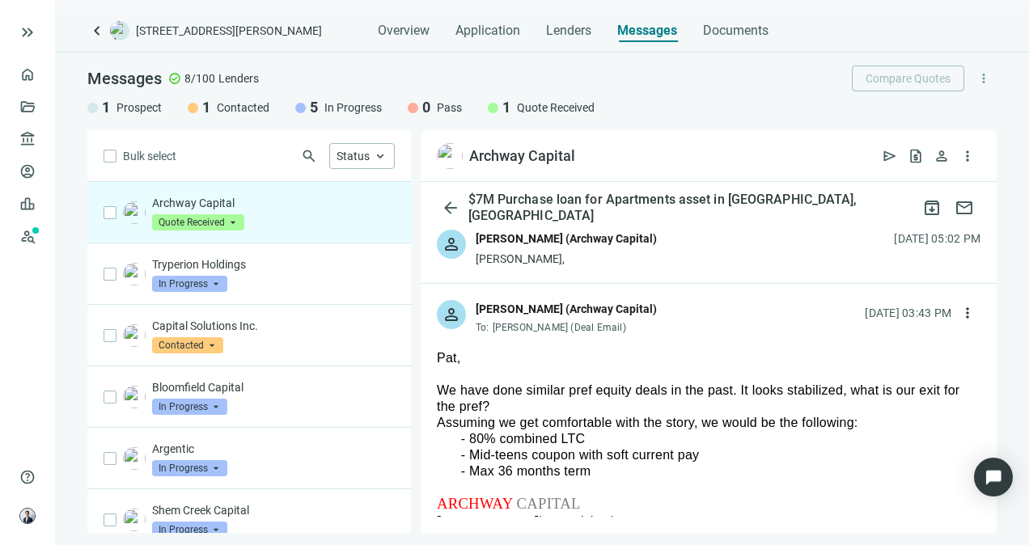
click at [967, 68] on div "Compare Quotes more_vert" at bounding box center [924, 79] width 145 height 26
click at [986, 74] on span "more_vert" at bounding box center [984, 78] width 15 height 15
click at [940, 116] on span "Add Lender Manually" at bounding box center [928, 115] width 106 height 13
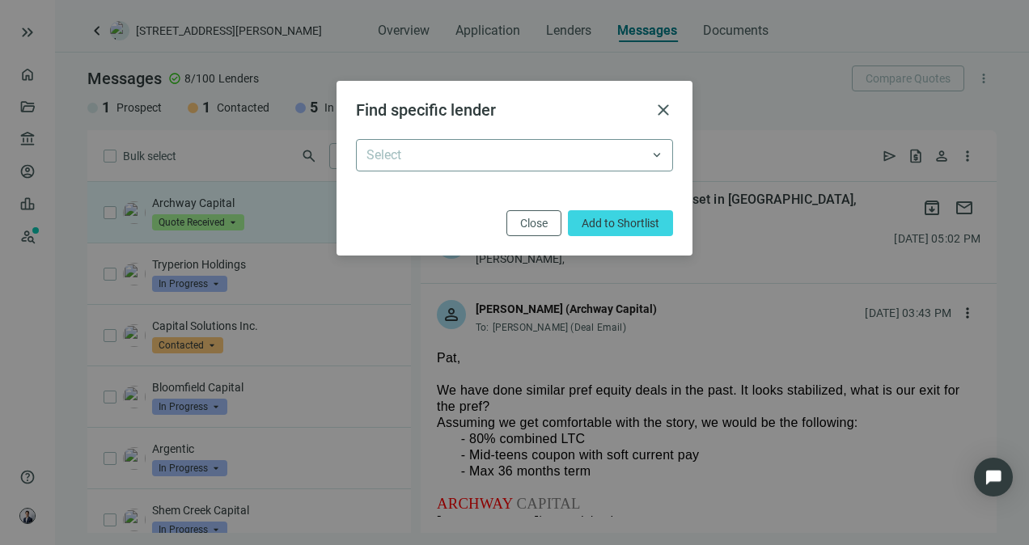
click at [545, 158] on input "search" at bounding box center [508, 155] width 282 height 31
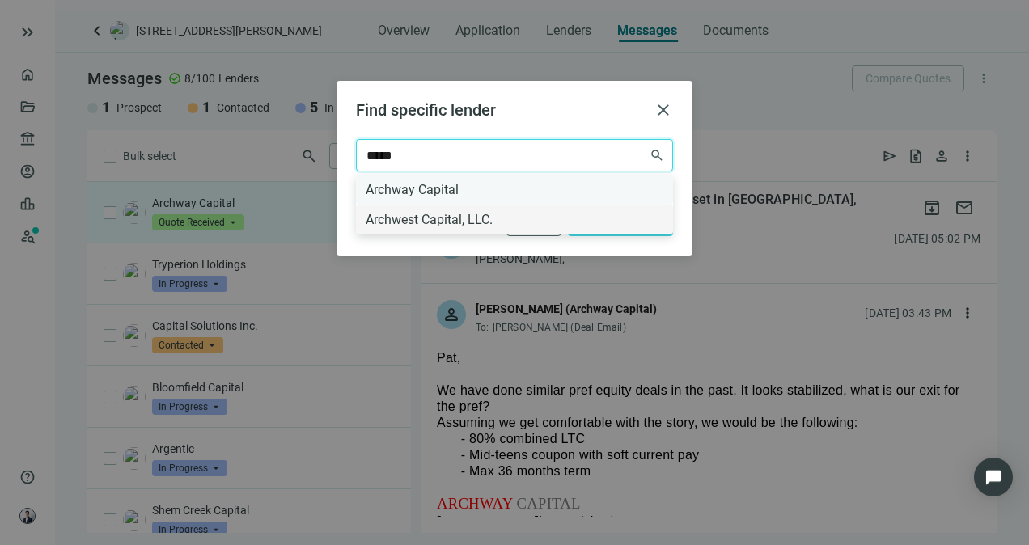
click at [416, 189] on div "Archway Capital" at bounding box center [515, 190] width 298 height 20
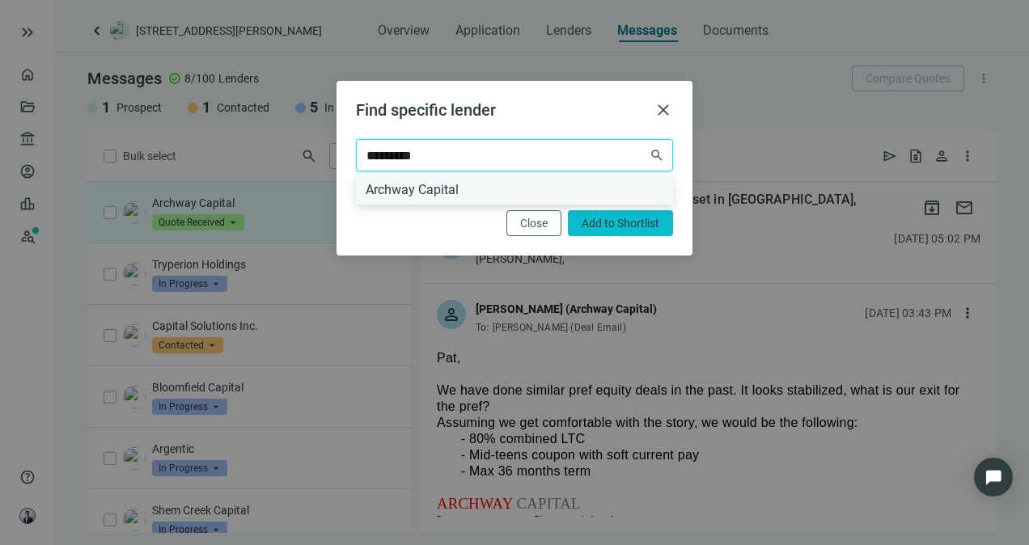
type input "*********"
click at [602, 212] on button "Add to Shortlist" at bounding box center [620, 223] width 105 height 26
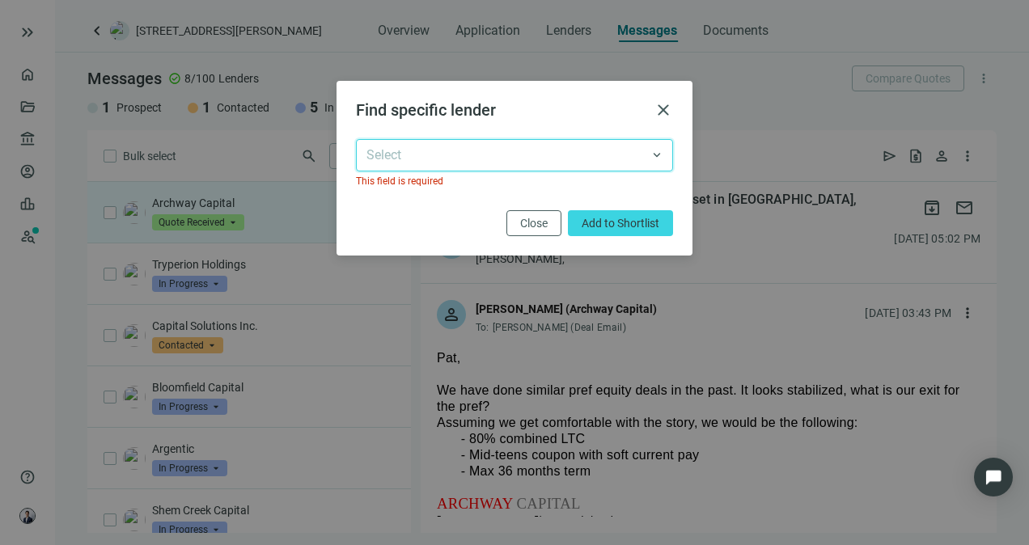
click at [610, 161] on input "search" at bounding box center [508, 155] width 282 height 31
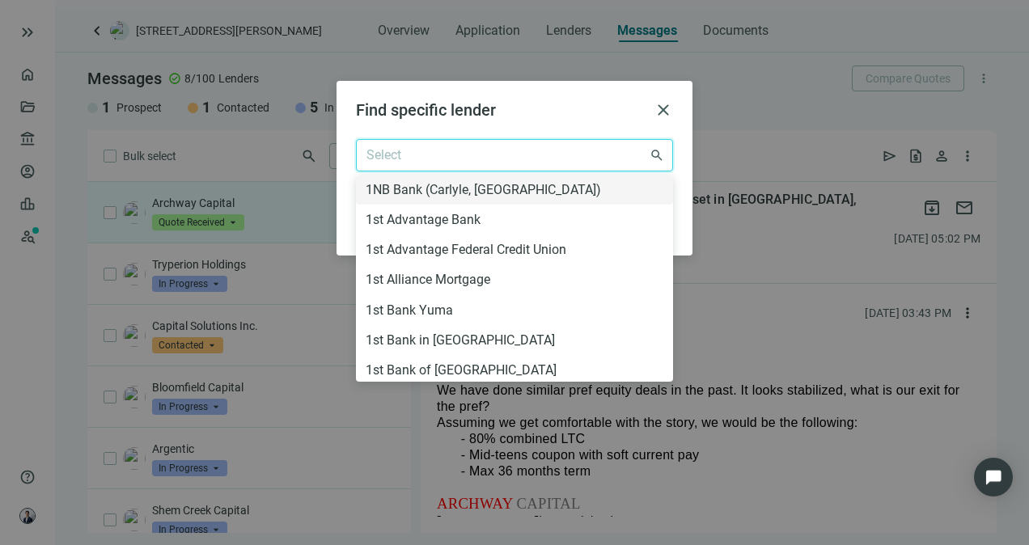
click at [681, 130] on div "Find specific lender close Select search 1NB Bank ([GEOGRAPHIC_DATA], [GEOGRAPH…" at bounding box center [515, 168] width 356 height 175
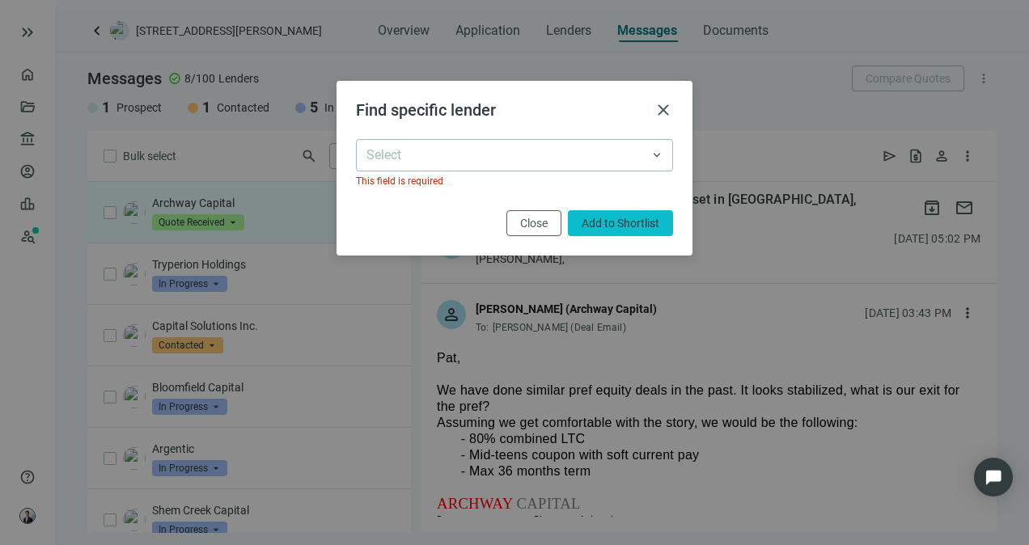
click at [594, 232] on button "Add to Shortlist" at bounding box center [620, 223] width 105 height 26
click at [418, 151] on input "search" at bounding box center [508, 155] width 282 height 31
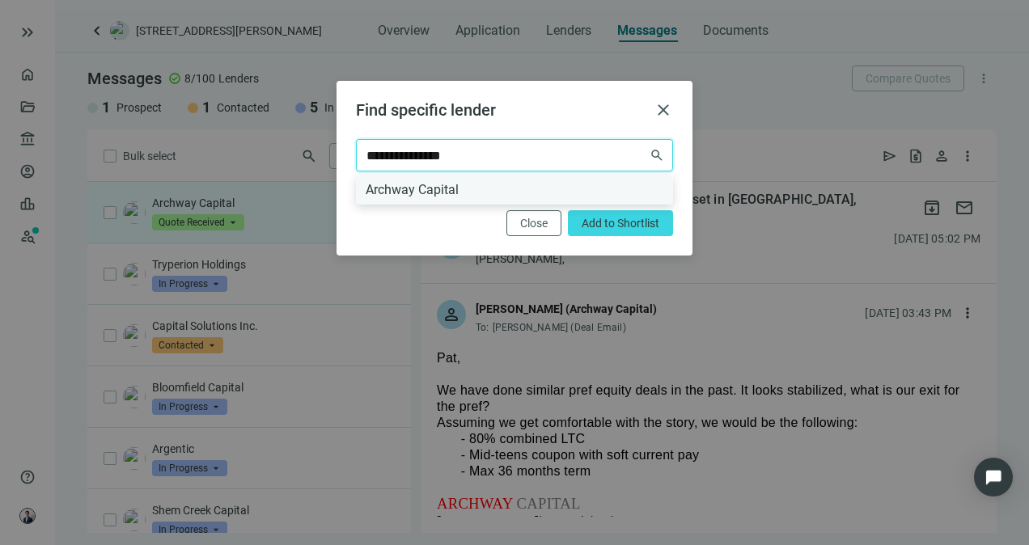
click at [412, 181] on div "Archway Capital" at bounding box center [515, 190] width 298 height 20
click at [507, 193] on div "Archway Capital" at bounding box center [515, 190] width 298 height 20
click at [431, 191] on div "Archway Capital" at bounding box center [515, 190] width 298 height 20
click at [429, 189] on div "Archway Capital" at bounding box center [515, 190] width 298 height 20
click at [442, 167] on input "**********" at bounding box center [508, 155] width 282 height 31
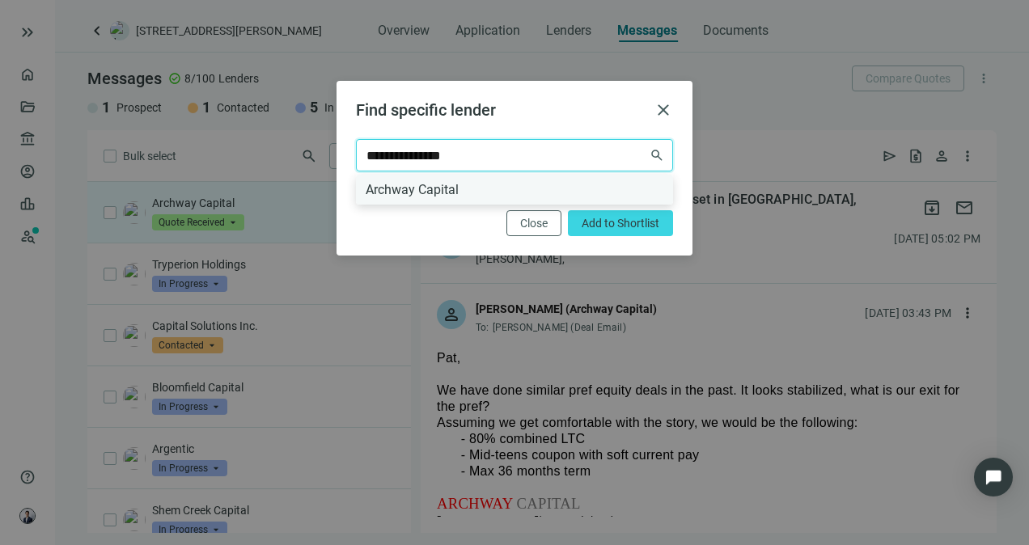
click at [443, 166] on input "**********" at bounding box center [508, 155] width 282 height 31
type input "**********"
click at [623, 231] on button "Add to Shortlist" at bounding box center [620, 223] width 105 height 26
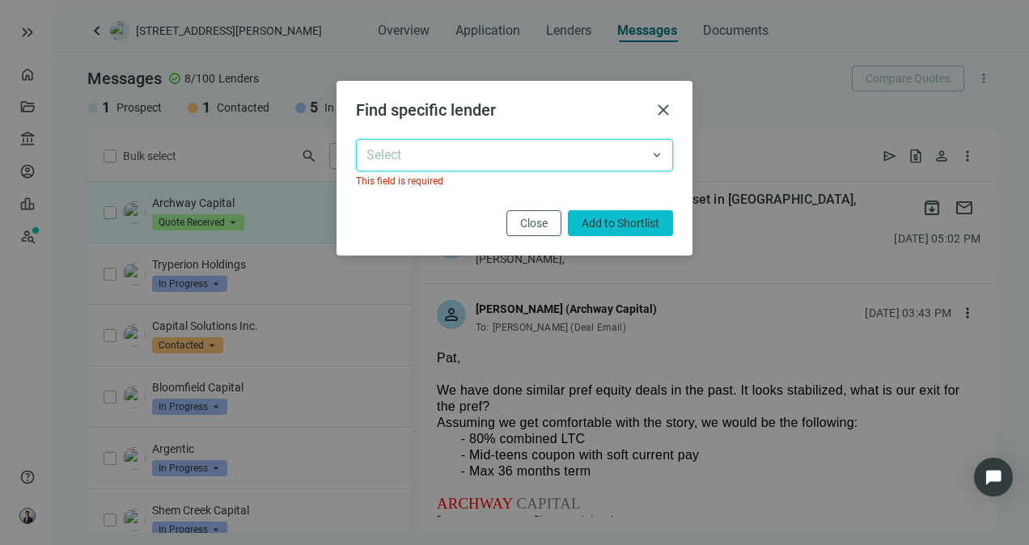
click at [623, 231] on button "Add to Shortlist" at bounding box center [620, 223] width 105 height 26
click at [593, 168] on input "search" at bounding box center [508, 155] width 282 height 31
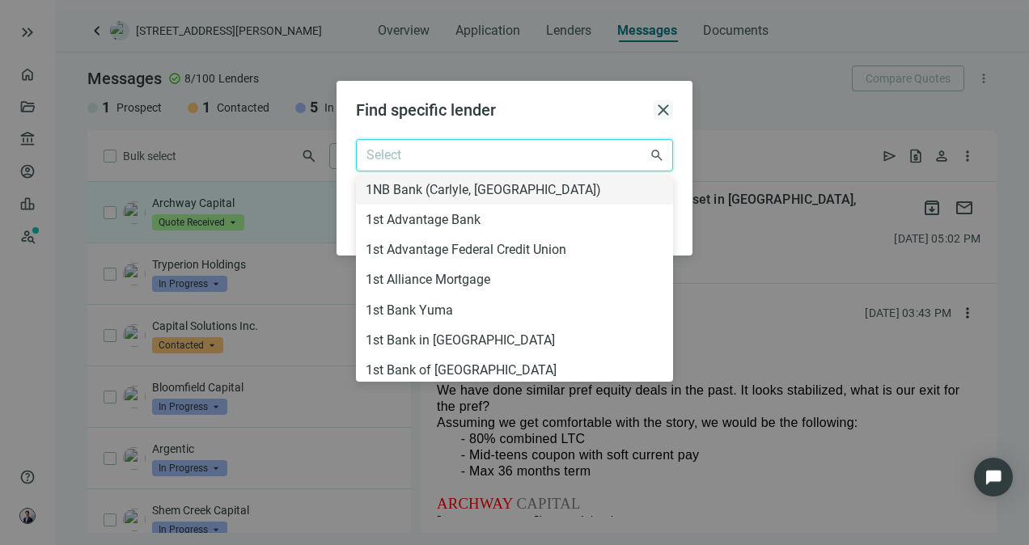
click at [667, 110] on span "close" at bounding box center [663, 109] width 19 height 19
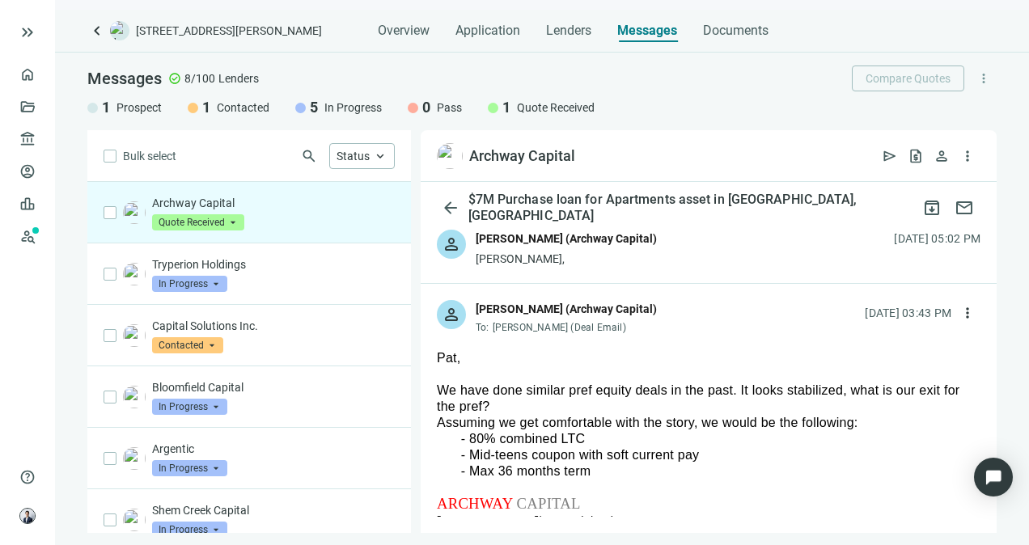
click at [881, 63] on div "Messages check_circle 8/100 Lenders Compare Quotes more_vert 1 Prospect 1 Conta…" at bounding box center [542, 92] width 974 height 78
click at [539, 108] on span "Quote Received" at bounding box center [556, 108] width 78 height 16
click at [925, 163] on button "request_quote" at bounding box center [916, 156] width 26 height 26
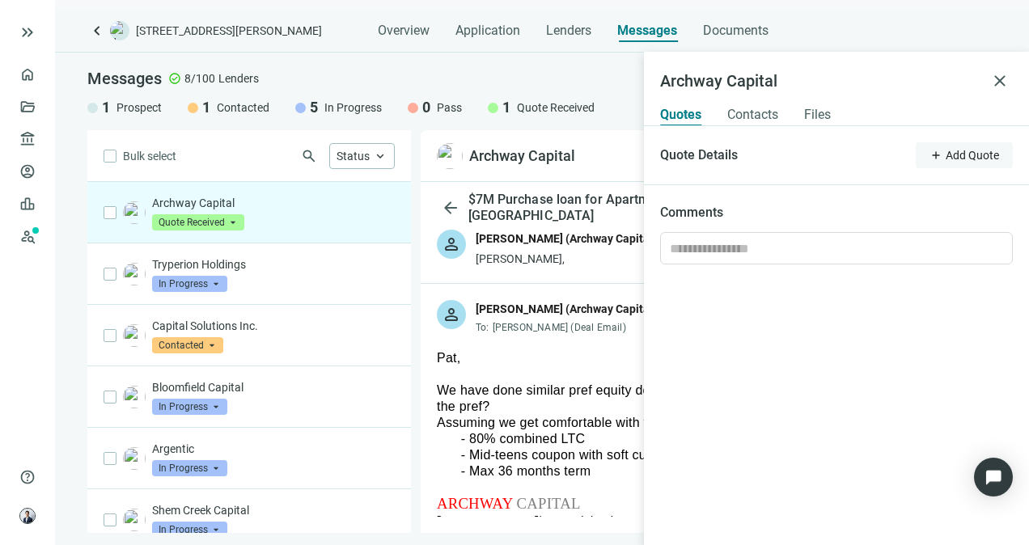
click at [949, 154] on span "Add Quote" at bounding box center [972, 155] width 53 height 13
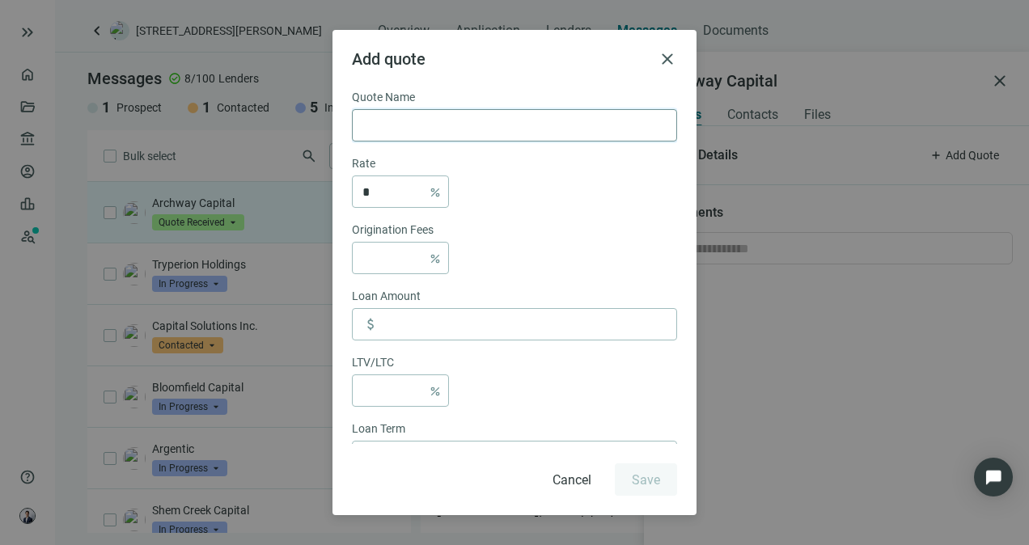
click at [397, 117] on input "text" at bounding box center [515, 125] width 304 height 31
type input "**********"
click at [397, 263] on input at bounding box center [393, 258] width 60 height 31
click at [421, 246] on span "Increase Value" at bounding box center [414, 252] width 18 height 19
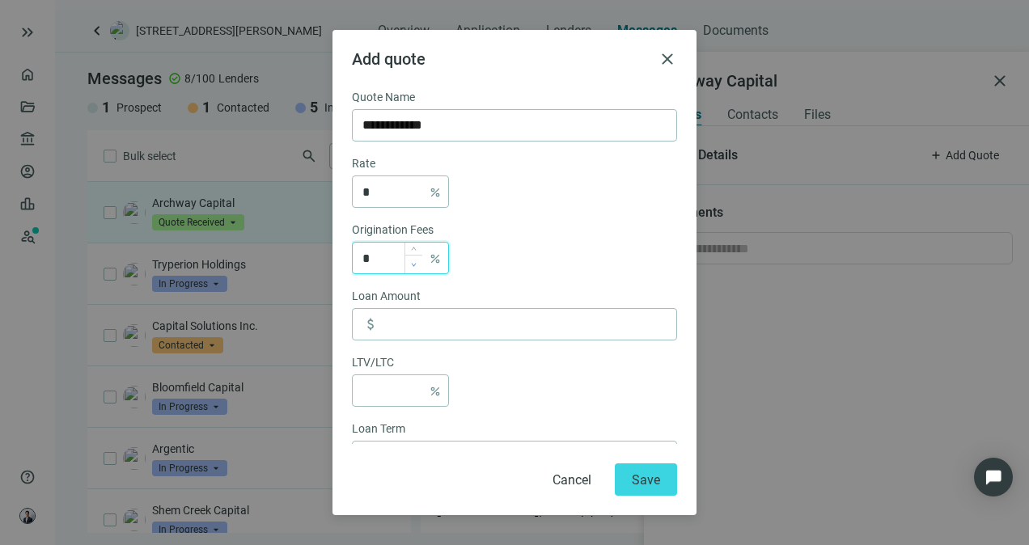
click at [421, 269] on span "Decrease Value" at bounding box center [414, 264] width 18 height 19
click at [419, 256] on span "Increase Value" at bounding box center [414, 252] width 18 height 19
click at [419, 253] on span "Increase Value" at bounding box center [414, 252] width 18 height 19
click at [417, 260] on span "Increase Value" at bounding box center [414, 252] width 18 height 19
click at [416, 265] on icon "down" at bounding box center [414, 265] width 6 height 6
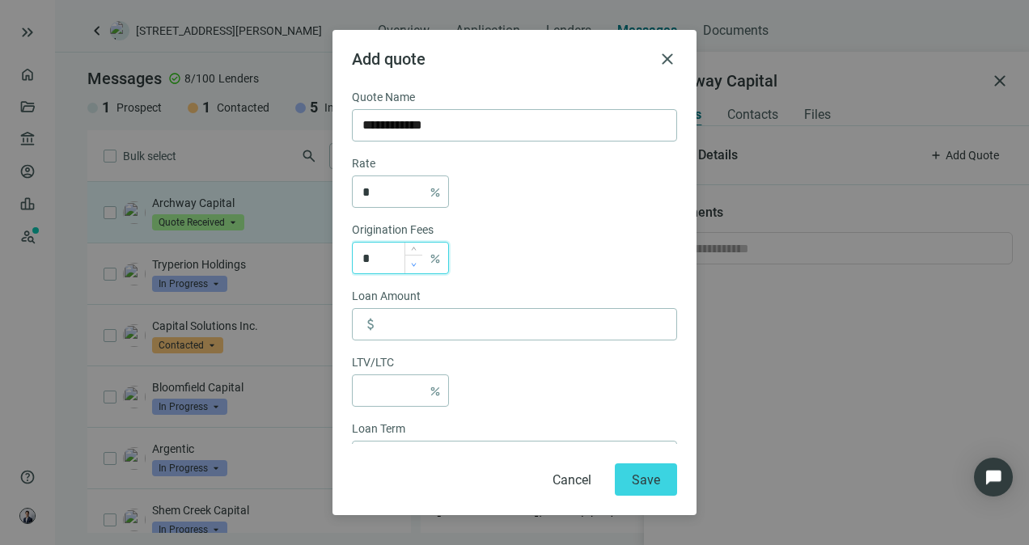
type input "*"
click at [415, 265] on icon "down" at bounding box center [414, 265] width 6 height 6
drag, startPoint x: 386, startPoint y: 191, endPoint x: 353, endPoint y: 190, distance: 33.2
click at [353, 190] on div "* percent" at bounding box center [400, 192] width 97 height 32
type input "**"
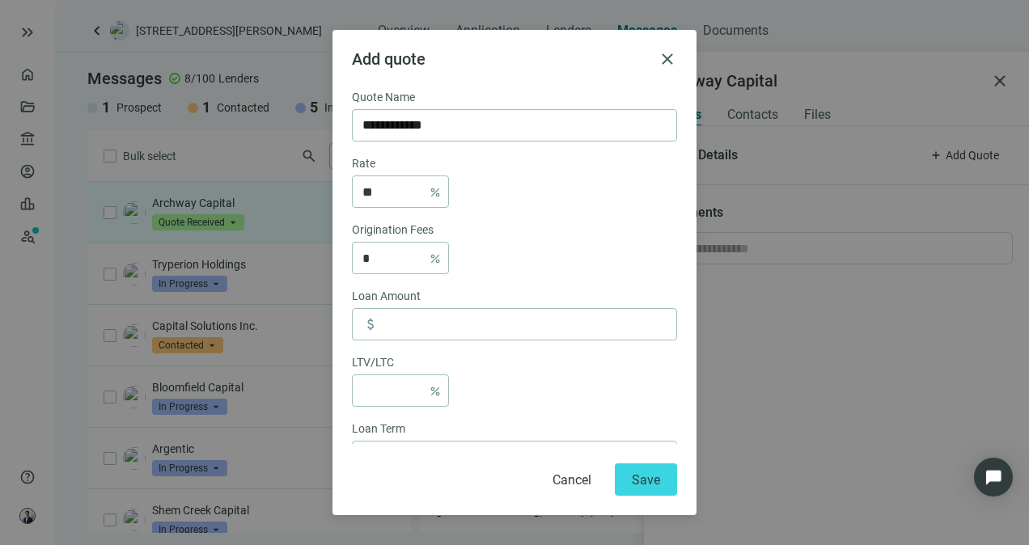
click at [531, 250] on div "* percent" at bounding box center [514, 258] width 325 height 32
click at [405, 381] on span "Increase Value" at bounding box center [414, 385] width 18 height 19
type input "*"
type input "**"
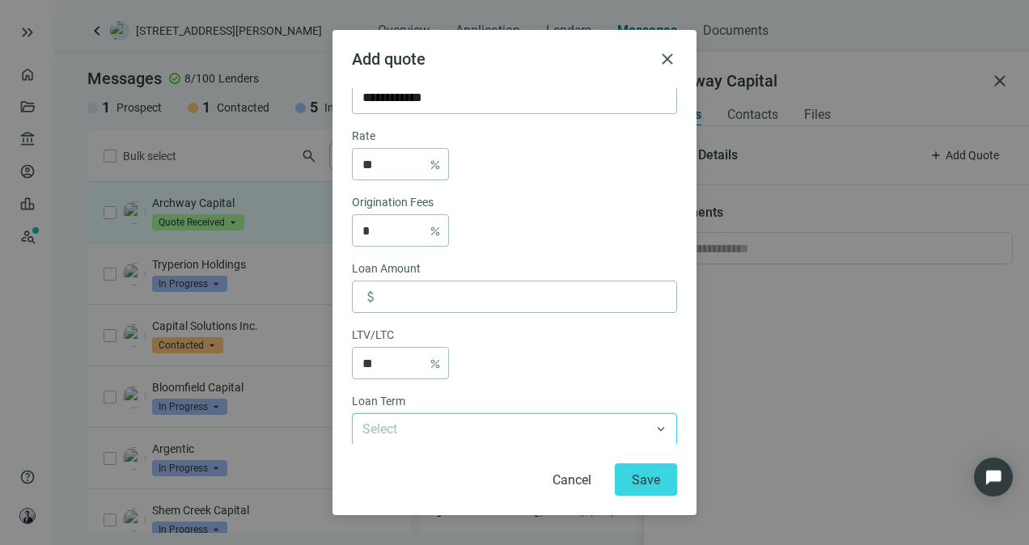
scroll to position [108, 0]
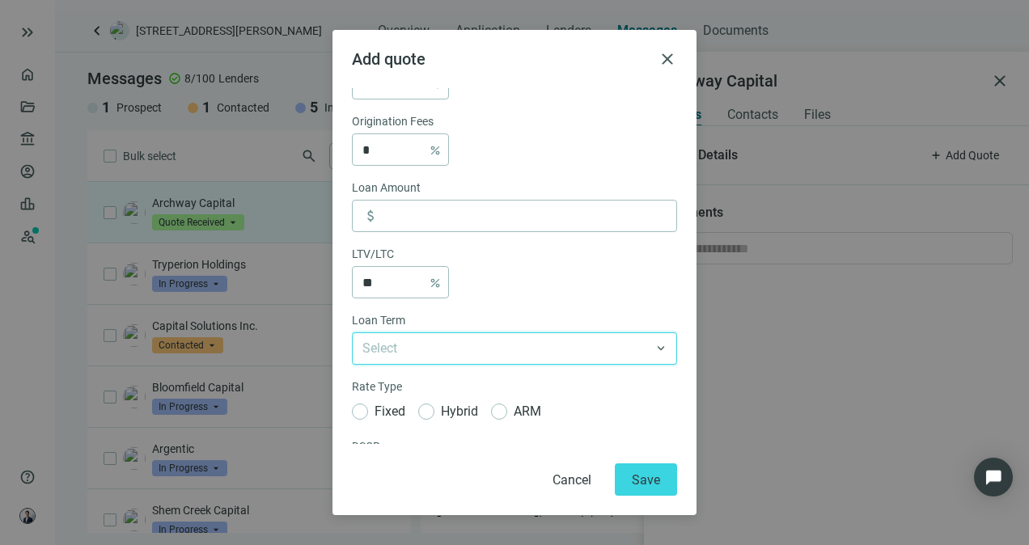
click at [468, 352] on input "search" at bounding box center [508, 348] width 290 height 31
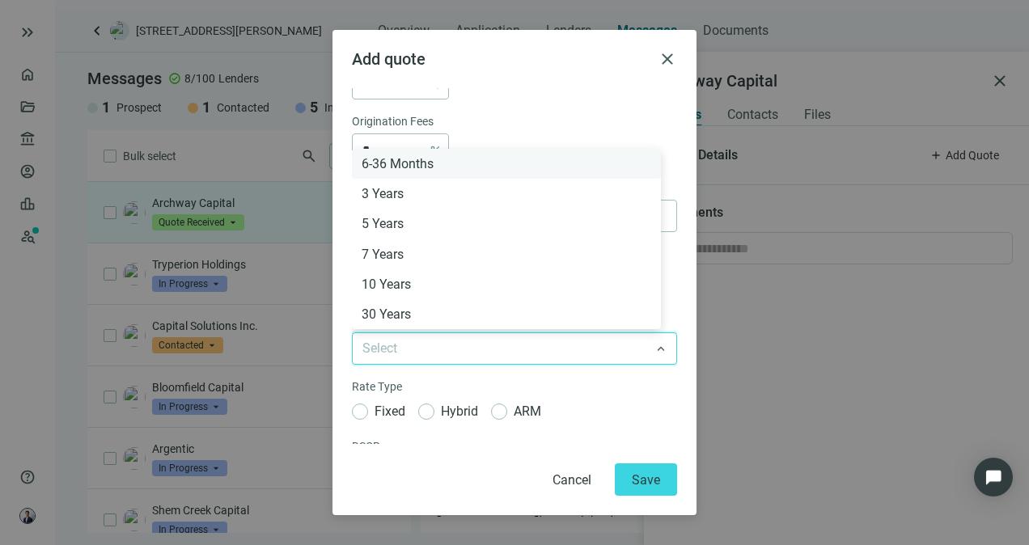
click at [424, 168] on div "6-36 Months" at bounding box center [507, 164] width 290 height 20
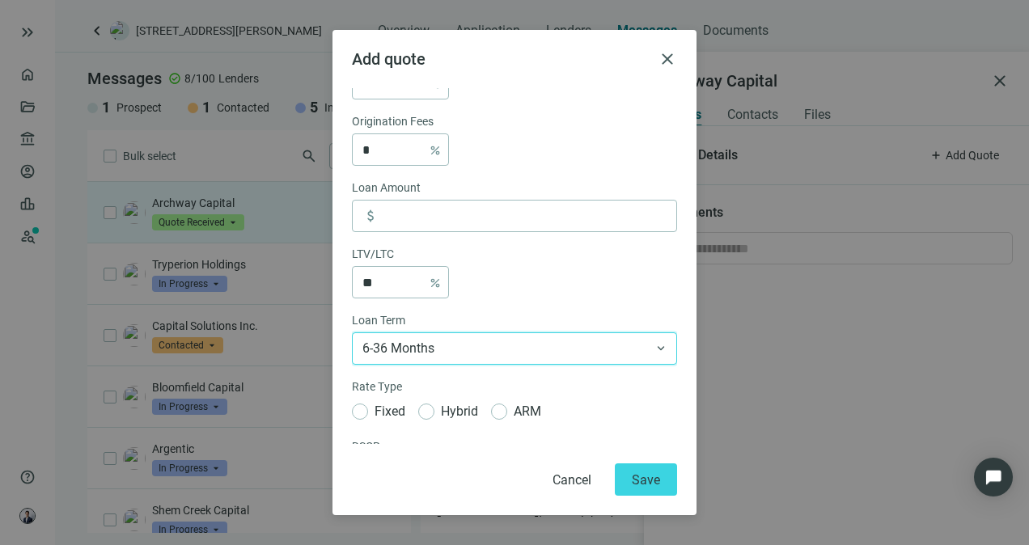
scroll to position [189, 0]
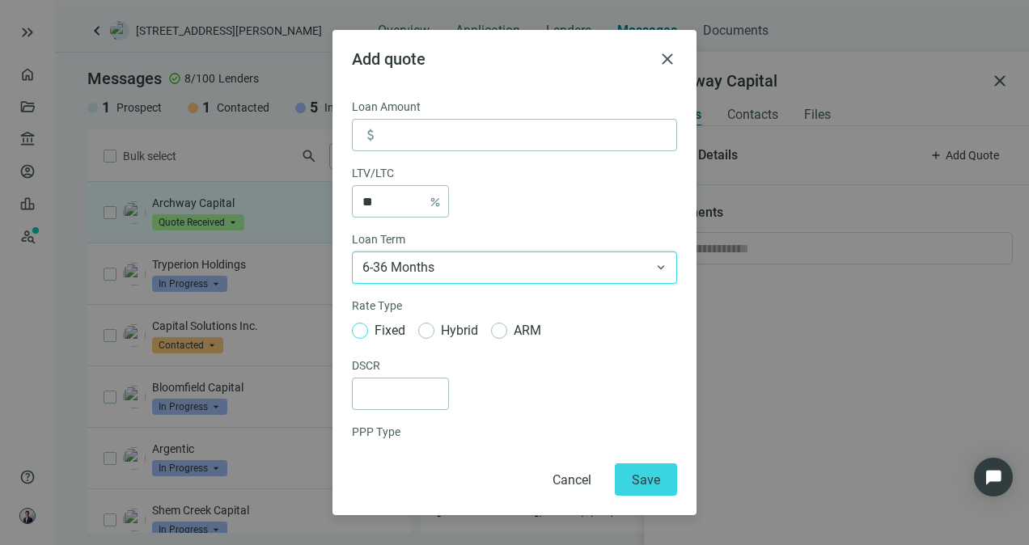
click at [372, 332] on span "Fixed" at bounding box center [390, 330] width 44 height 20
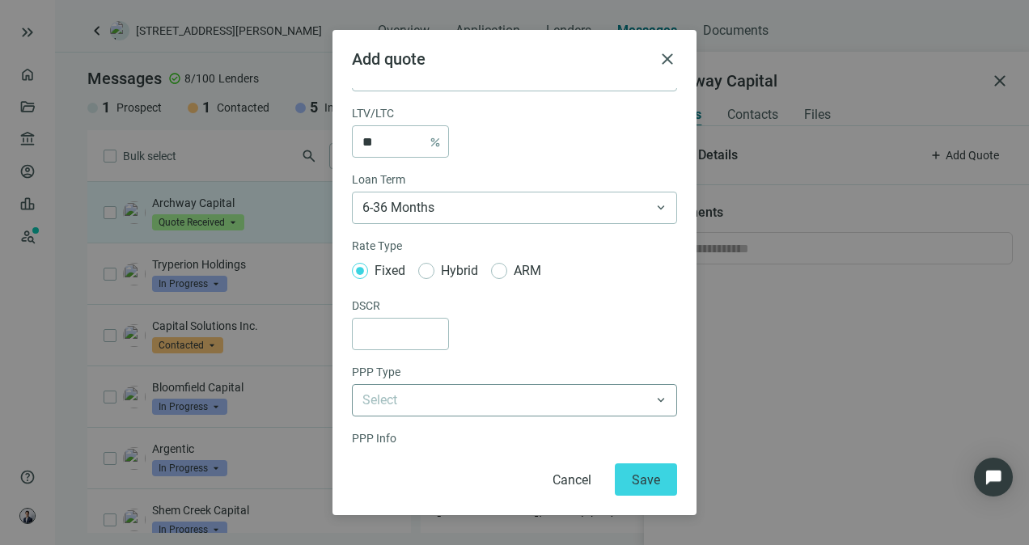
scroll to position [270, 0]
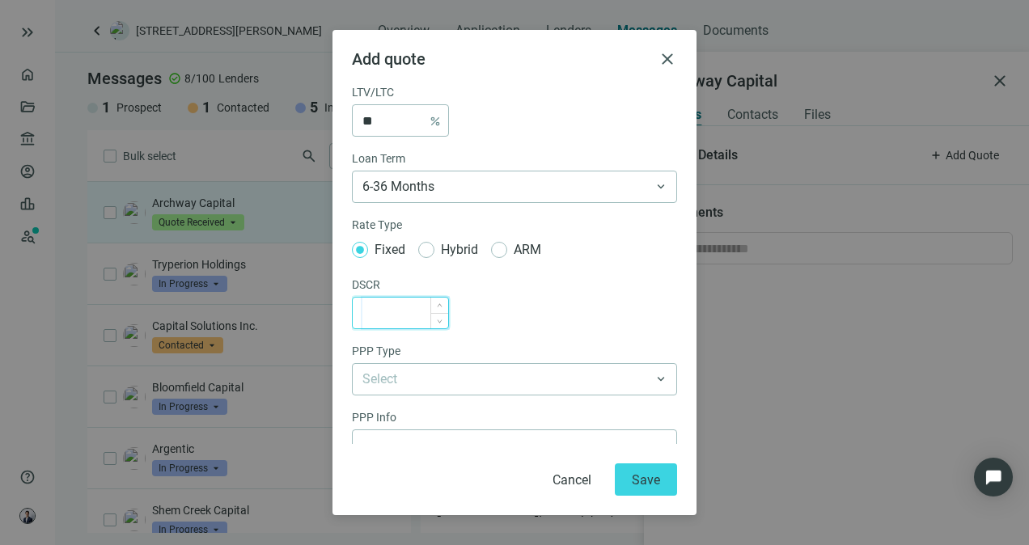
click at [378, 321] on input at bounding box center [406, 313] width 86 height 31
type input "****"
click at [459, 322] on div "****" at bounding box center [514, 313] width 325 height 32
click at [444, 383] on input "search" at bounding box center [508, 379] width 290 height 31
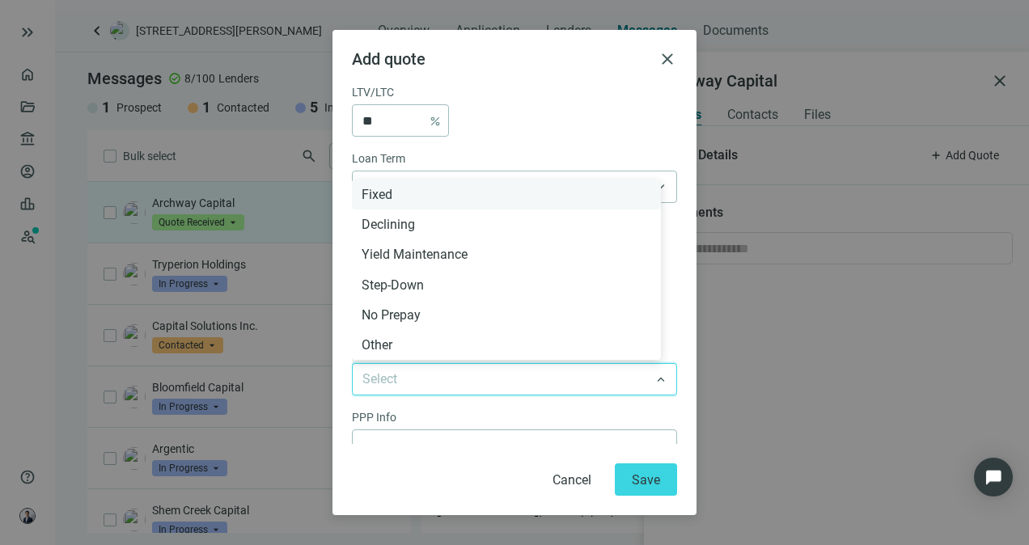
click at [412, 196] on div "Fixed" at bounding box center [507, 195] width 290 height 20
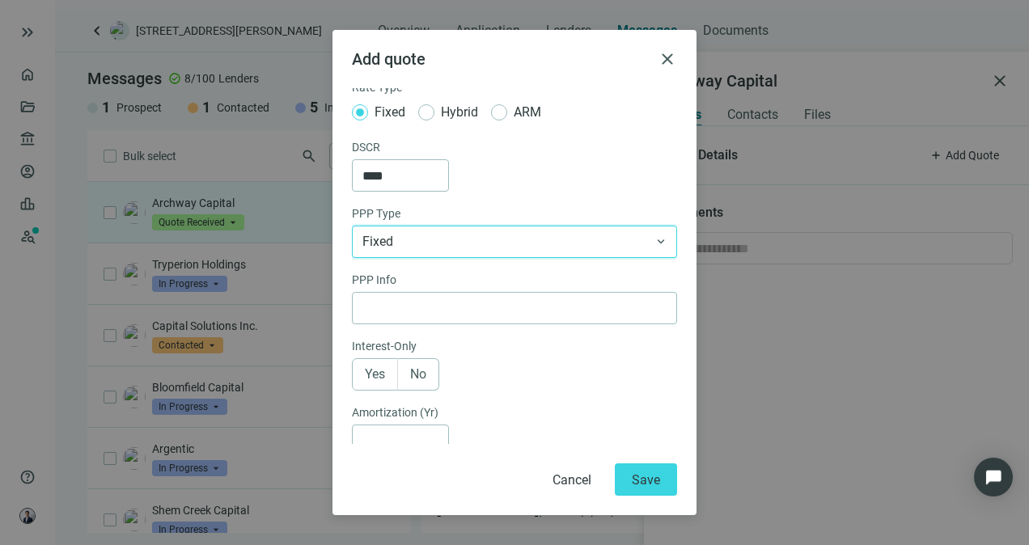
scroll to position [432, 0]
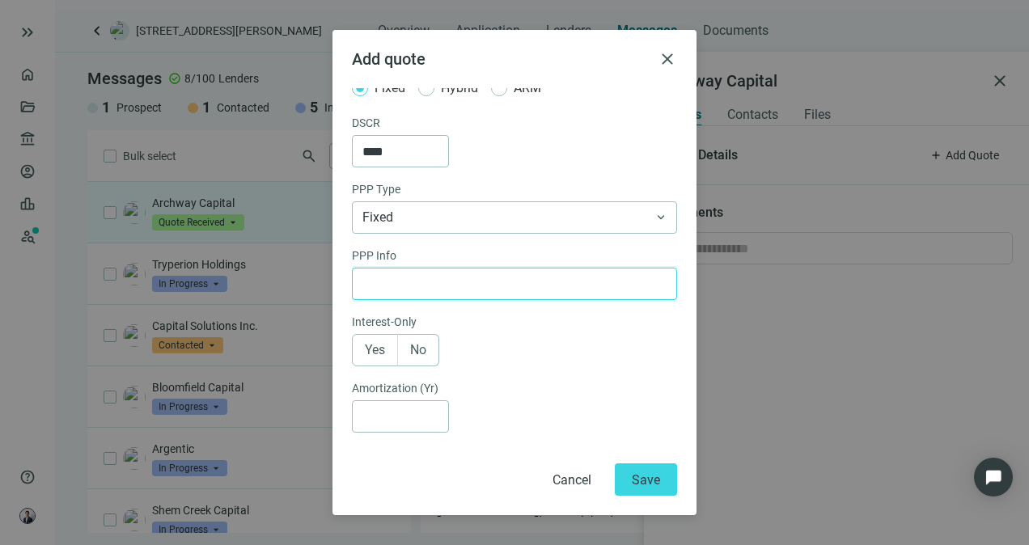
click at [442, 278] on input "text" at bounding box center [515, 284] width 304 height 31
click at [380, 354] on span "Yes" at bounding box center [375, 349] width 20 height 15
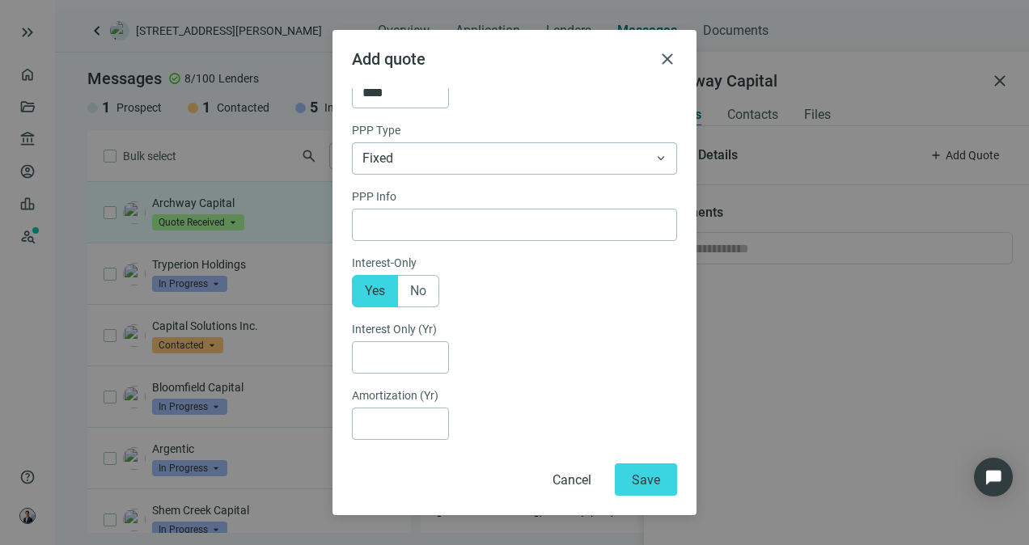
scroll to position [513, 0]
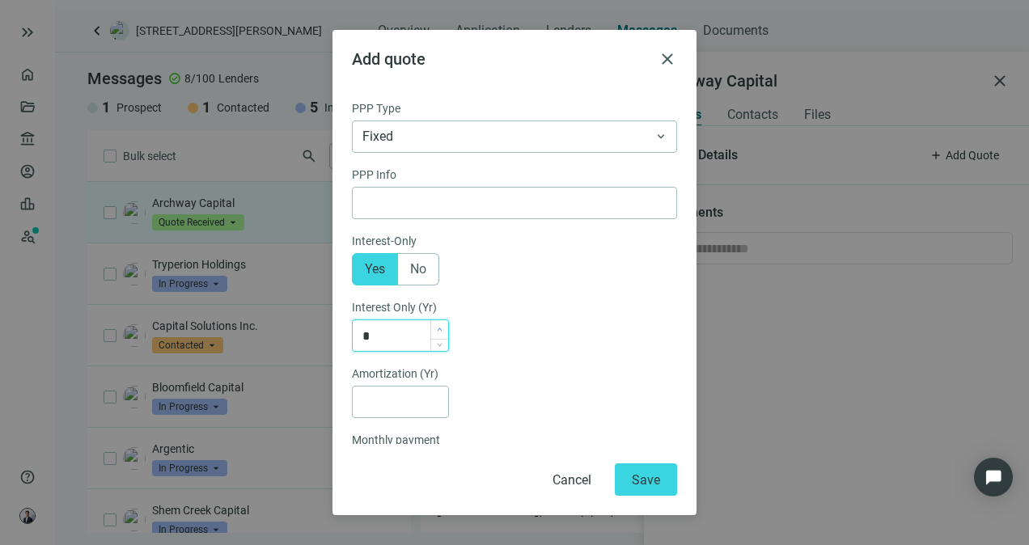
click at [440, 321] on span "Increase Value" at bounding box center [440, 329] width 18 height 19
type input "*"
click at [440, 321] on span "Increase Value" at bounding box center [440, 329] width 18 height 19
click at [503, 356] on div "**********" at bounding box center [514, 266] width 325 height 356
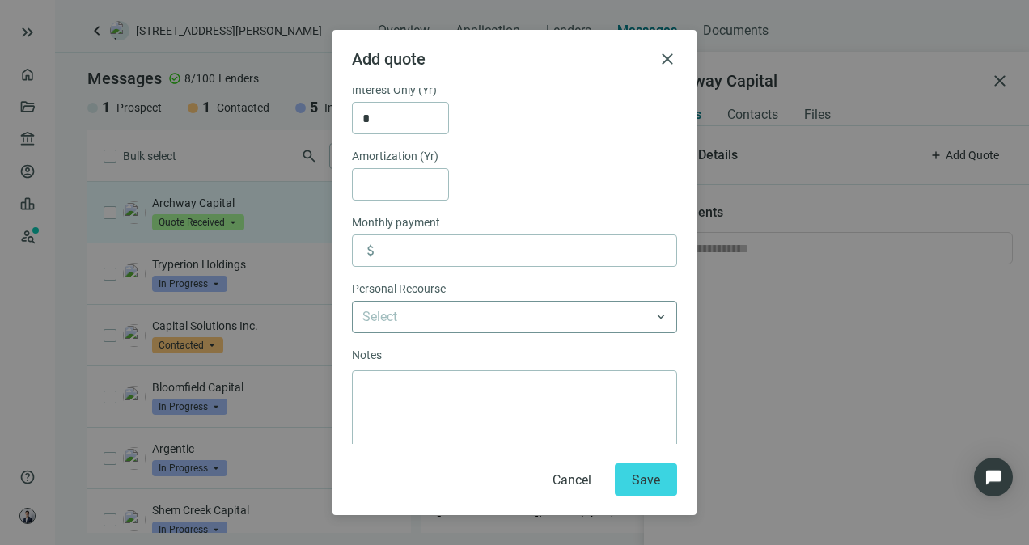
scroll to position [756, 0]
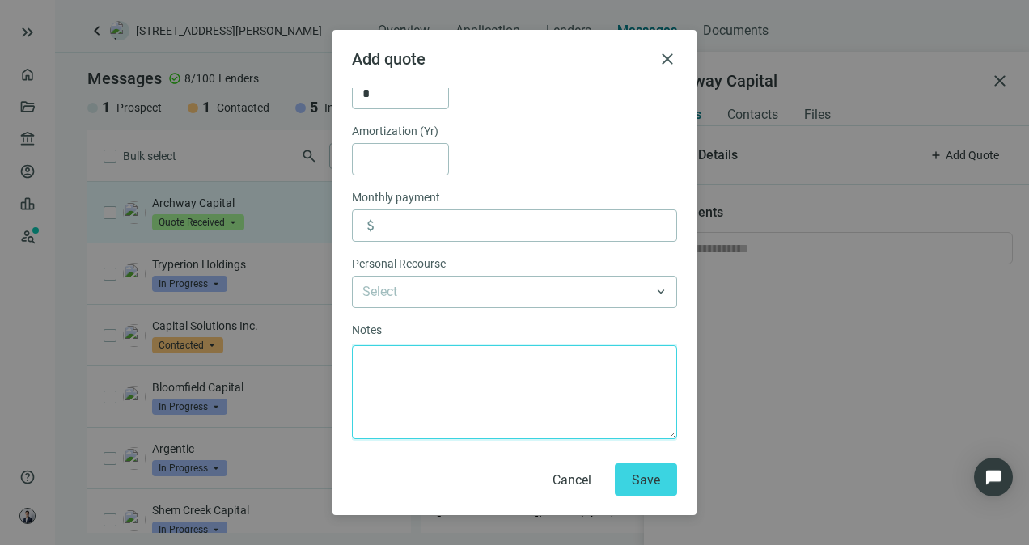
click at [481, 373] on textarea at bounding box center [514, 393] width 325 height 94
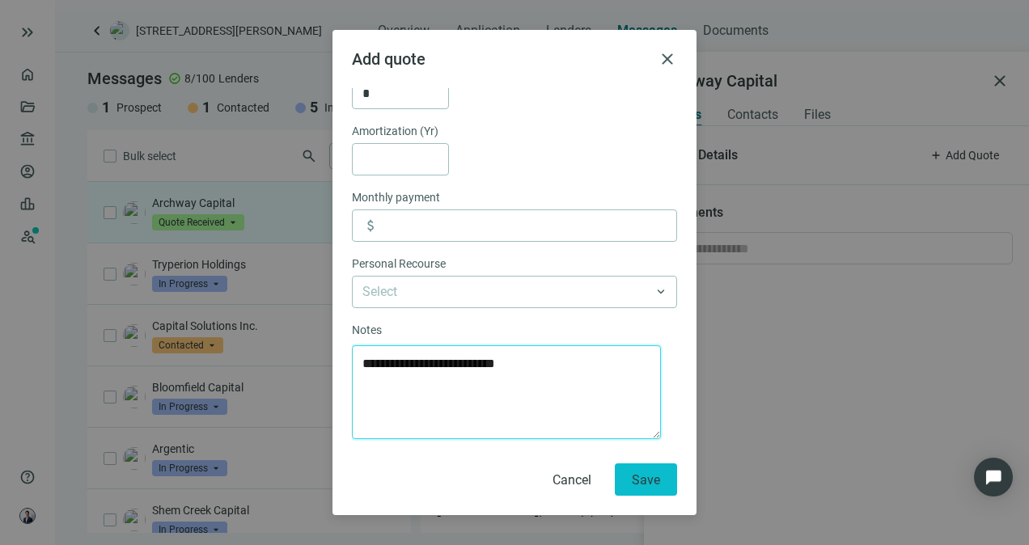
type textarea "**********"
click at [660, 482] on span "Save" at bounding box center [646, 480] width 28 height 15
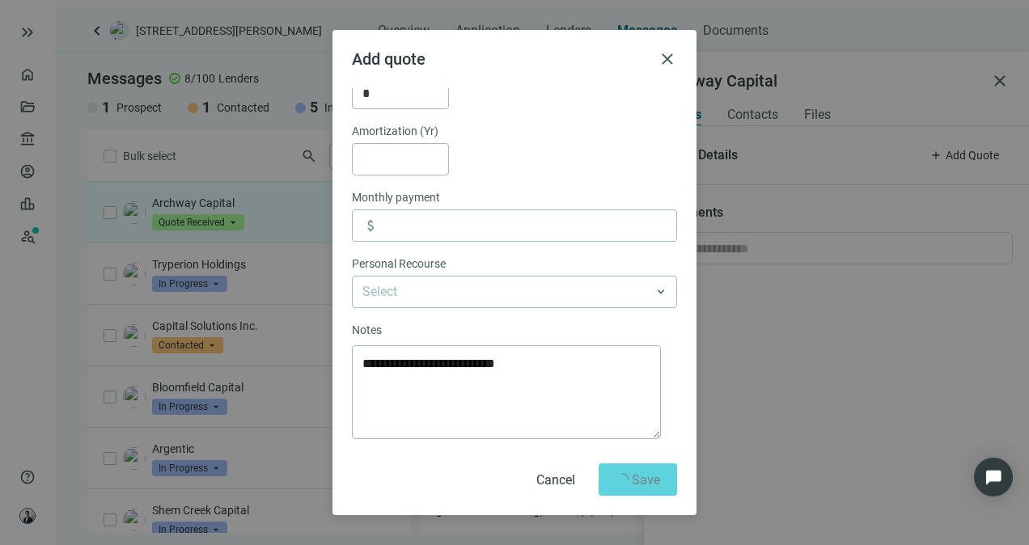
type input "*"
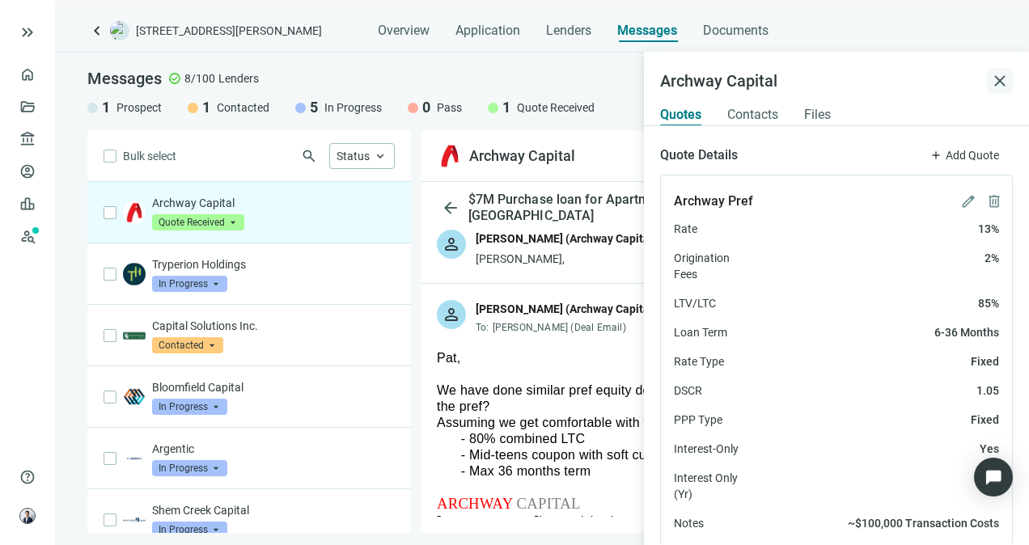
click at [1007, 79] on span "close" at bounding box center [1000, 80] width 19 height 19
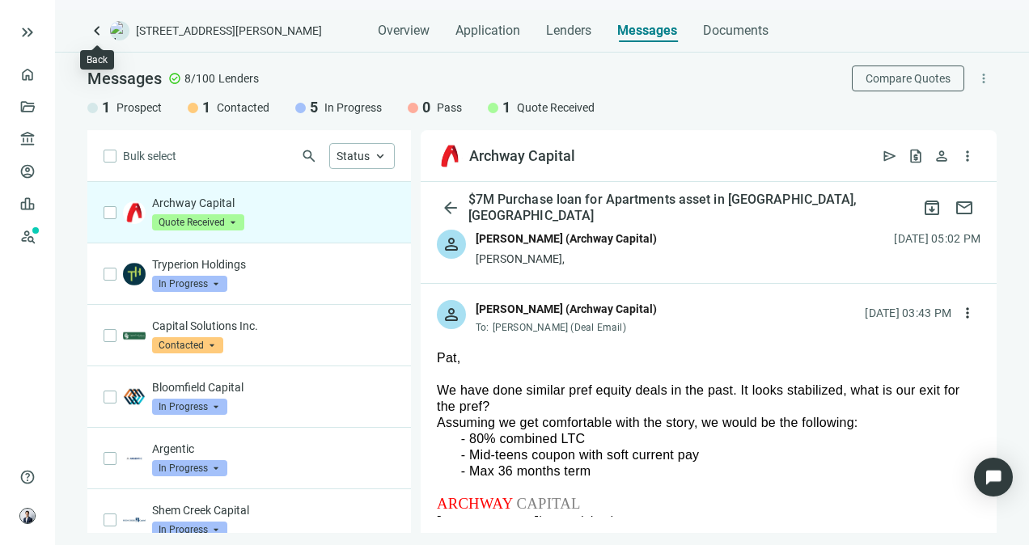
click at [94, 39] on span "keyboard_arrow_left" at bounding box center [96, 30] width 19 height 19
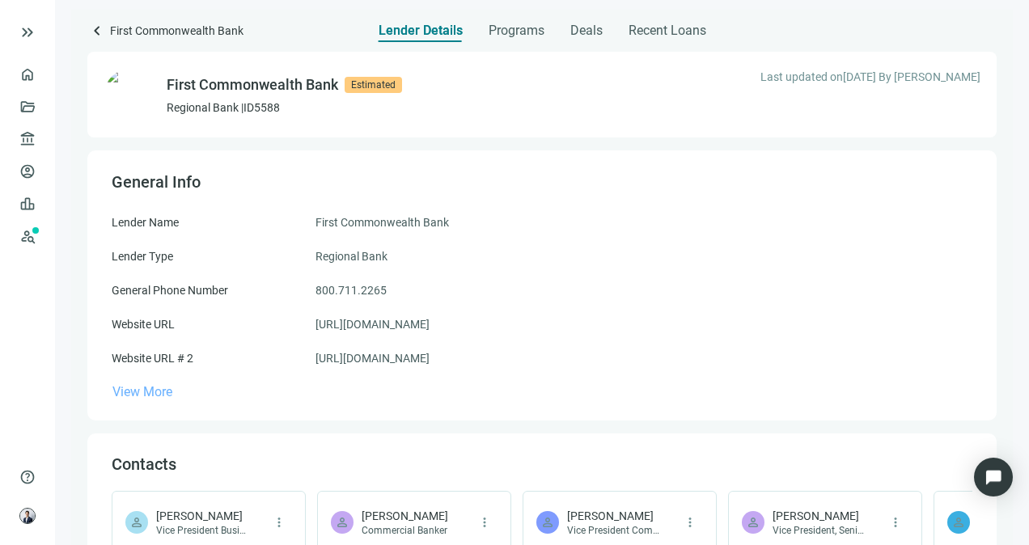
click at [149, 393] on span "View More" at bounding box center [142, 391] width 60 height 15
